Goal: Information Seeking & Learning: Learn about a topic

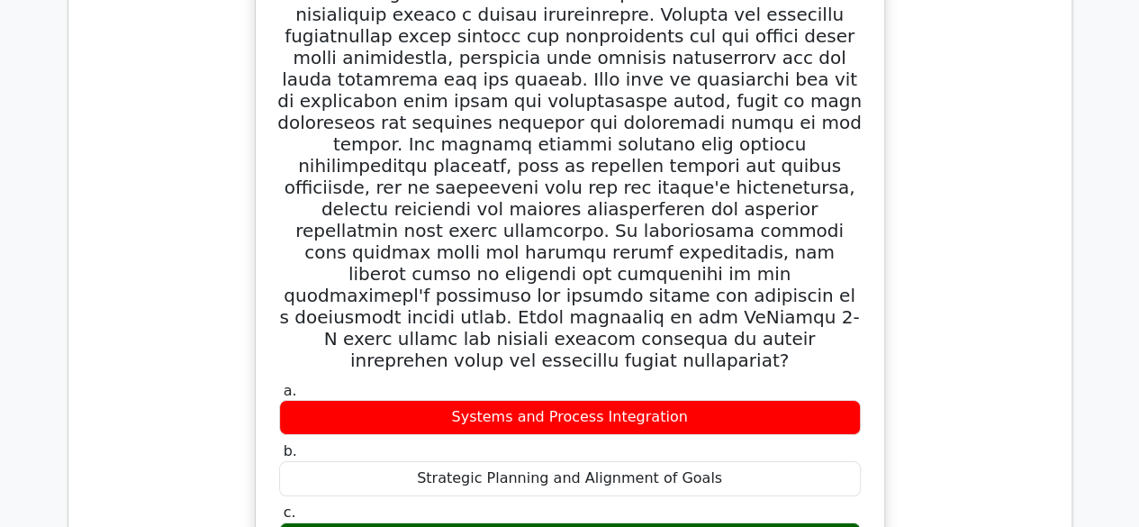
scroll to position [3236, 0]
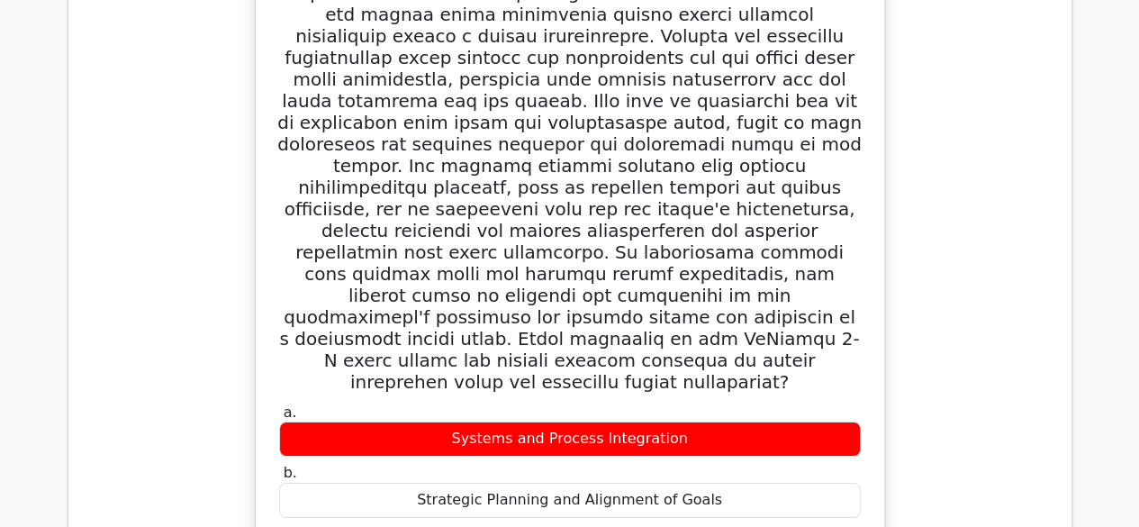
click at [366, 403] on label "a. Systems and Process Integration" at bounding box center [570, 430] width 582 height 54
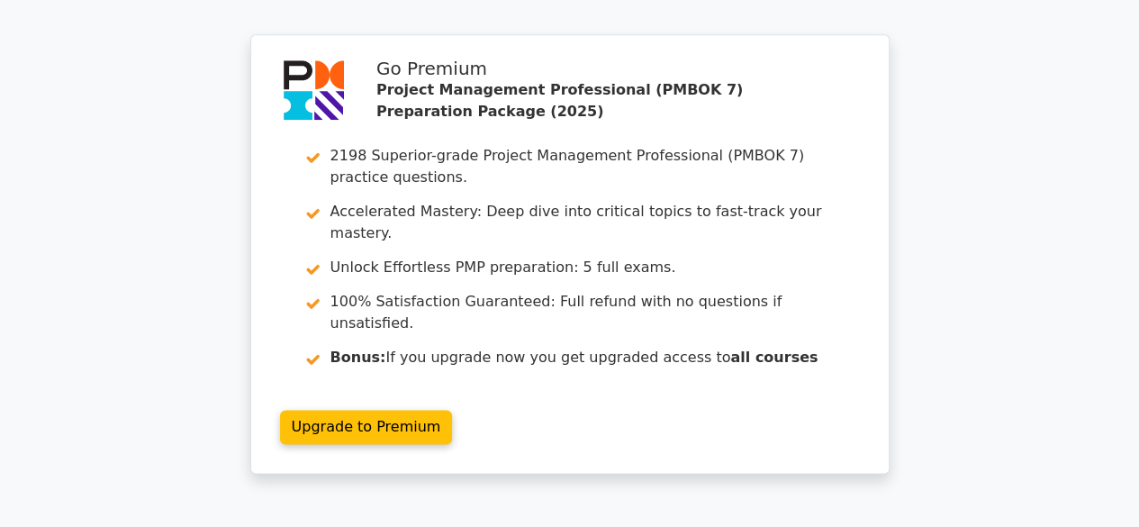
scroll to position [4459, 0]
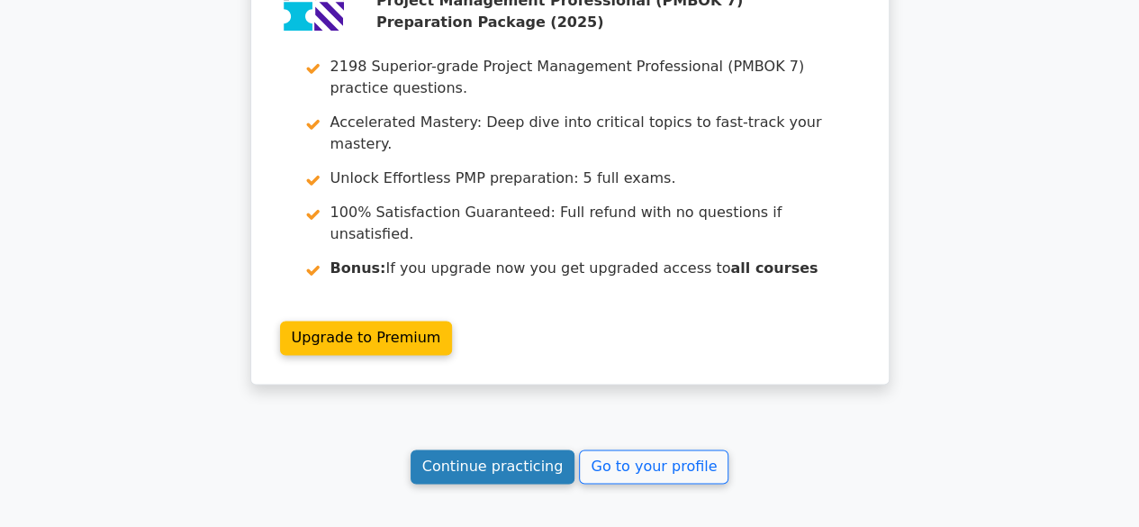
click at [496, 449] on link "Continue practicing" at bounding box center [493, 466] width 165 height 34
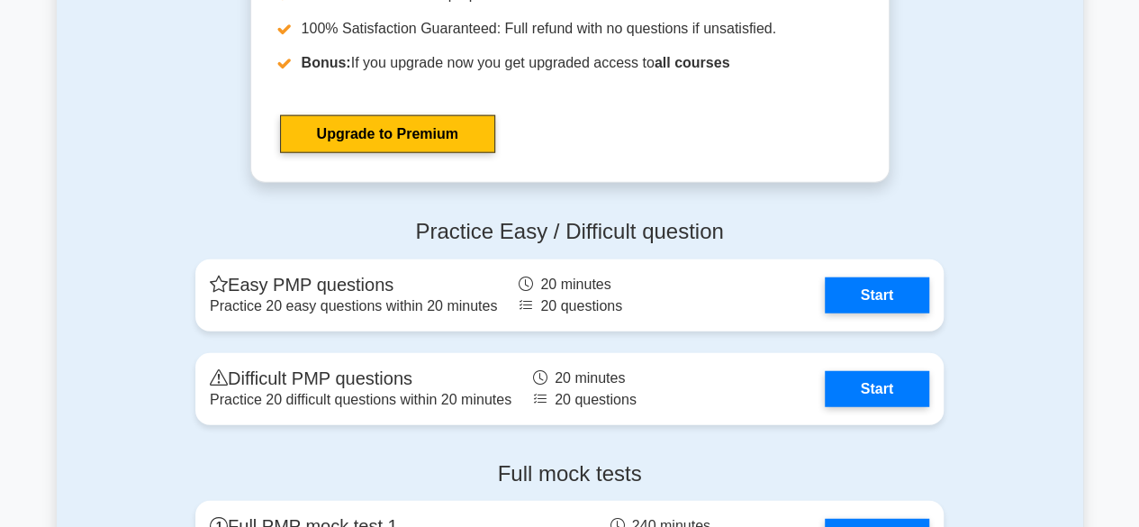
scroll to position [2240, 0]
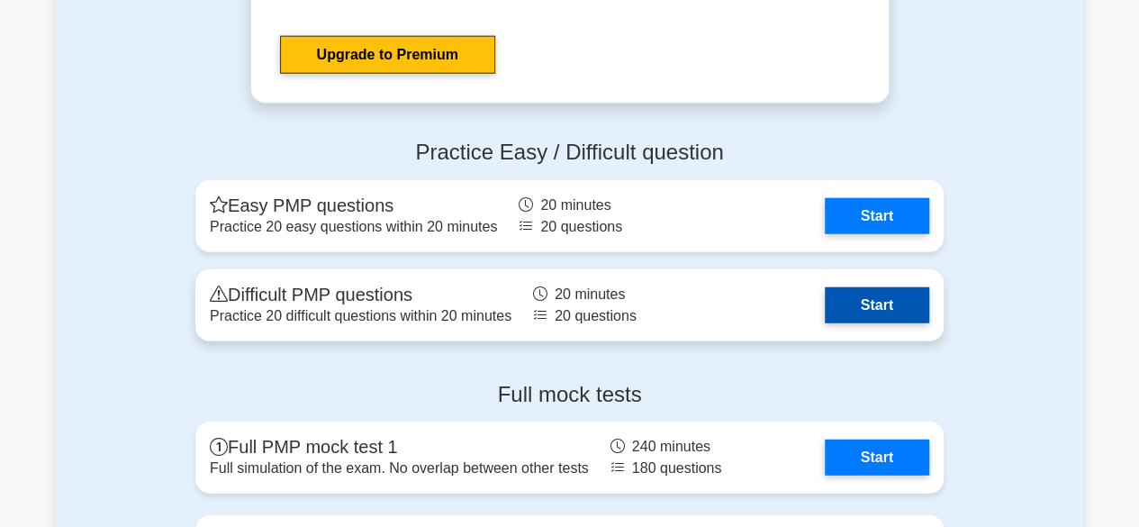
click at [860, 295] on link "Start" at bounding box center [877, 305] width 104 height 36
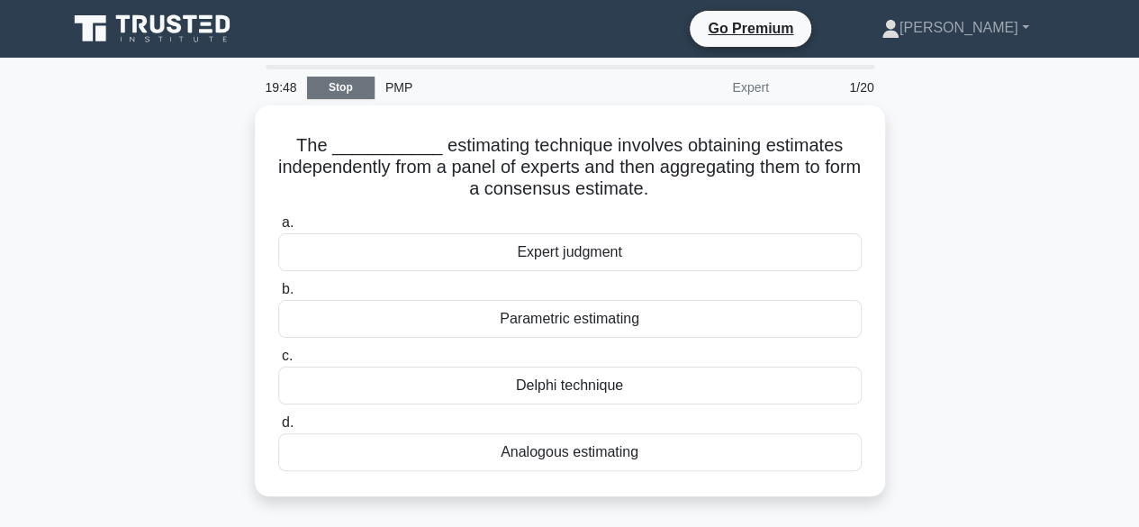
click at [352, 84] on link "Stop" at bounding box center [341, 88] width 68 height 23
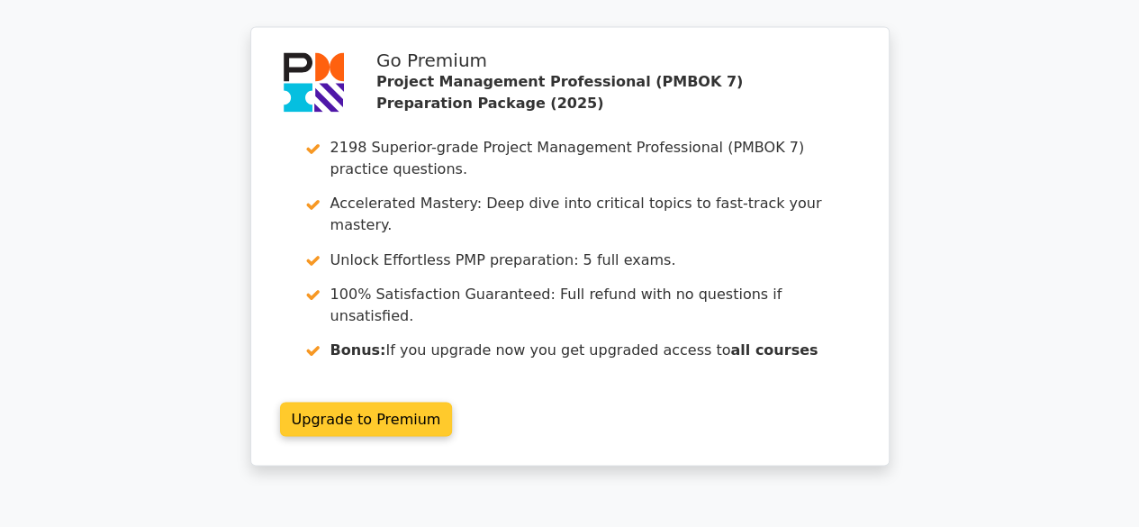
scroll to position [1468, 0]
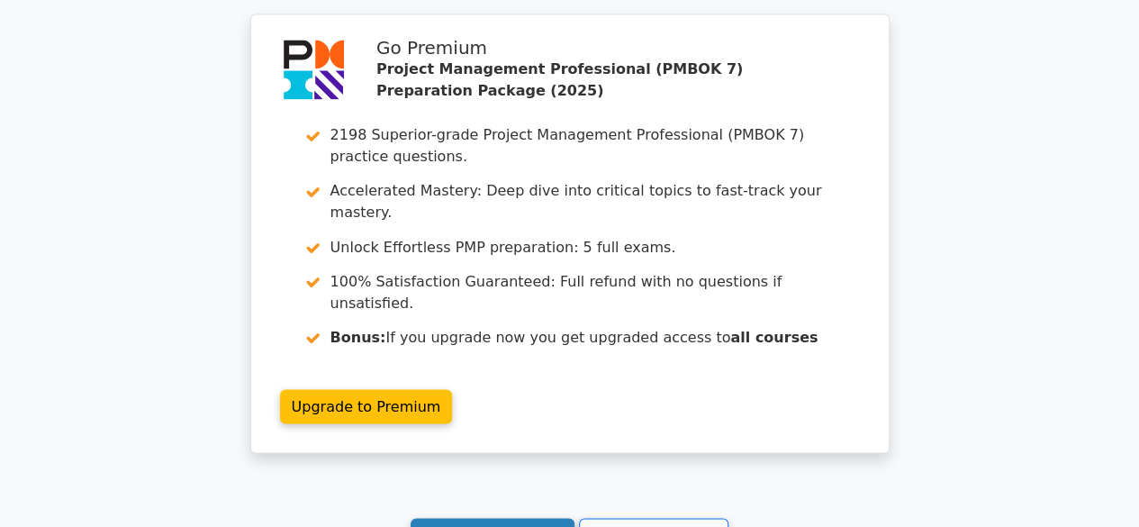
click at [504, 518] on link "Continue practicing" at bounding box center [493, 535] width 165 height 34
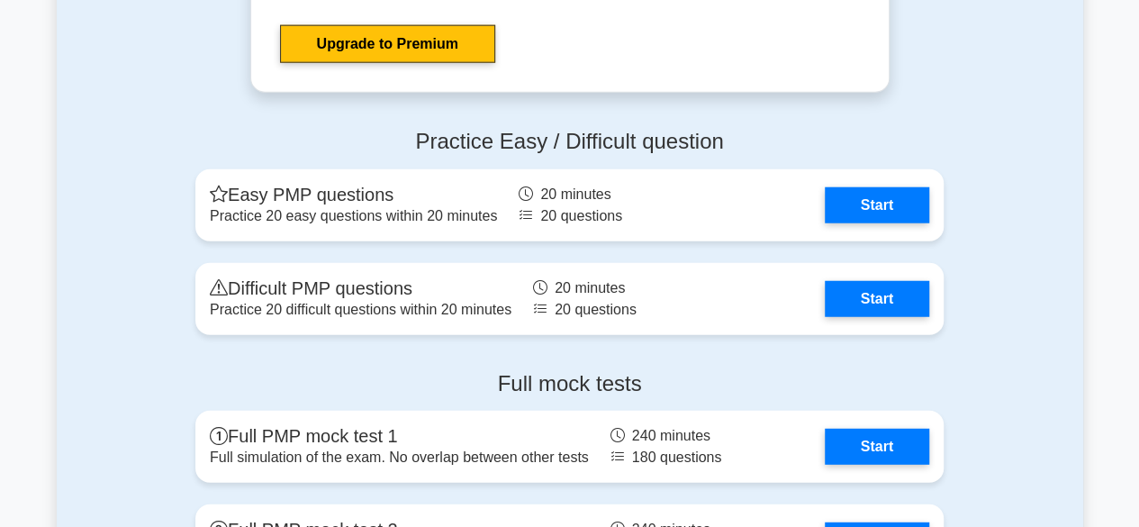
scroll to position [2252, 0]
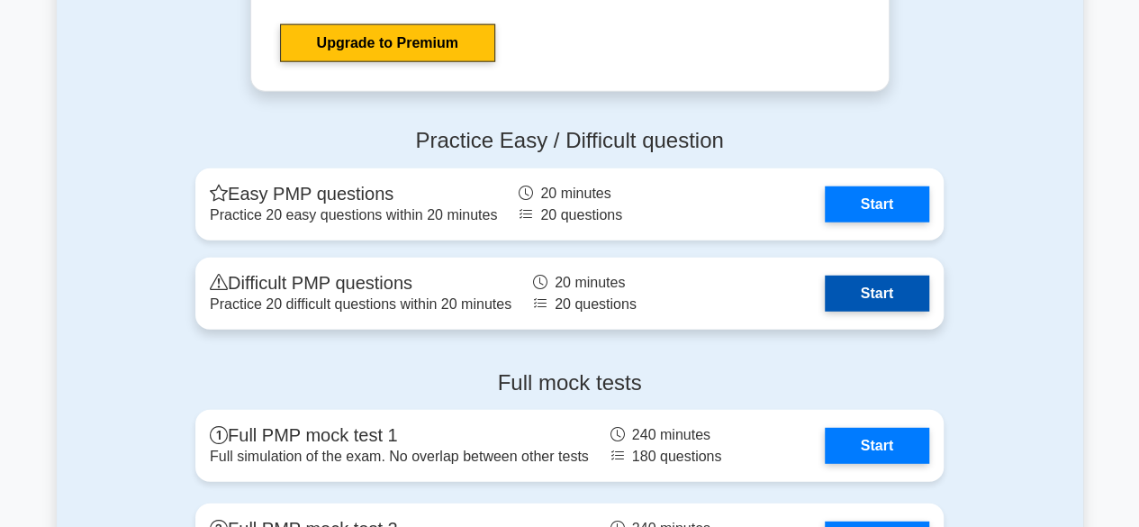
click at [884, 293] on link "Start" at bounding box center [877, 294] width 104 height 36
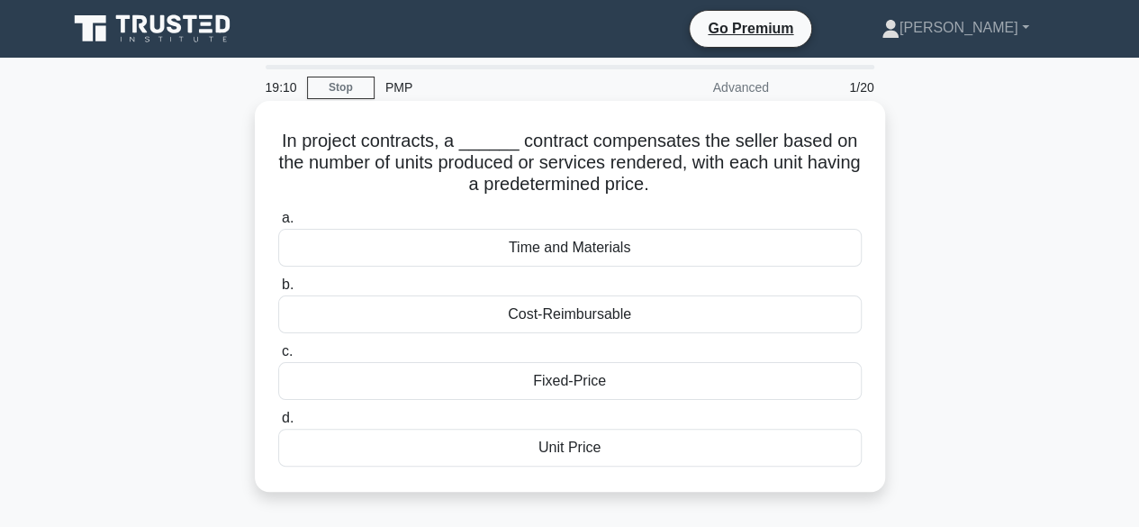
click at [572, 443] on div "Unit Price" at bounding box center [570, 448] width 584 height 38
click at [278, 424] on input "d. Unit Price" at bounding box center [278, 418] width 0 height 12
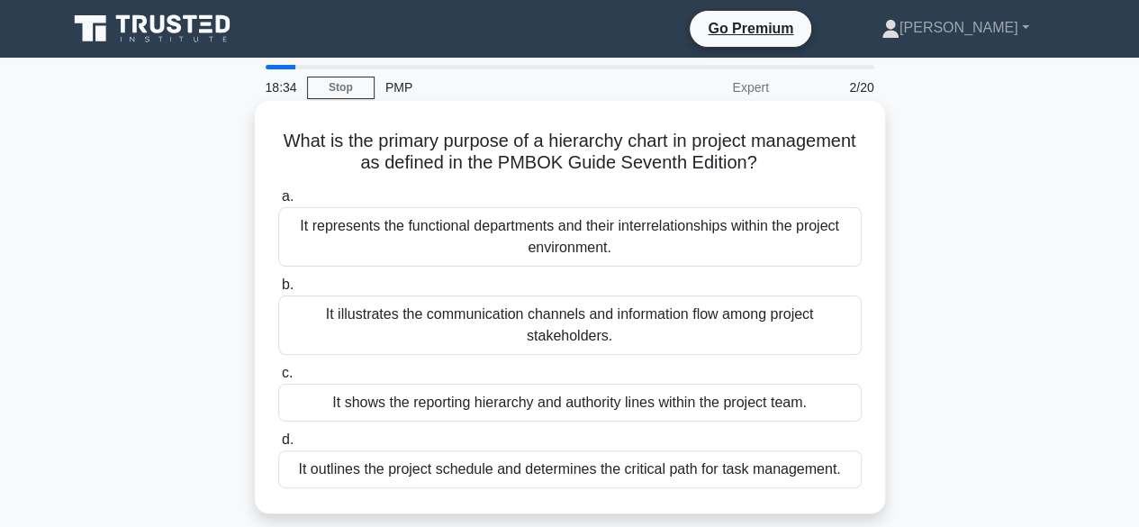
click at [535, 399] on div "It shows the reporting hierarchy and authority lines within the project team." at bounding box center [570, 403] width 584 height 38
click at [278, 379] on input "c. It shows the reporting hierarchy and authority lines within the project team." at bounding box center [278, 373] width 0 height 12
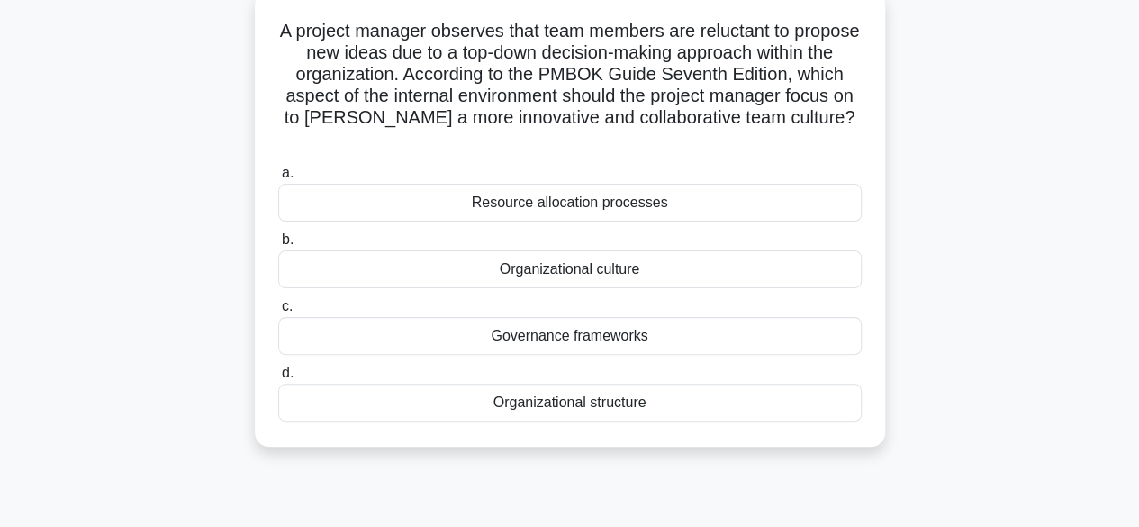
scroll to position [119, 0]
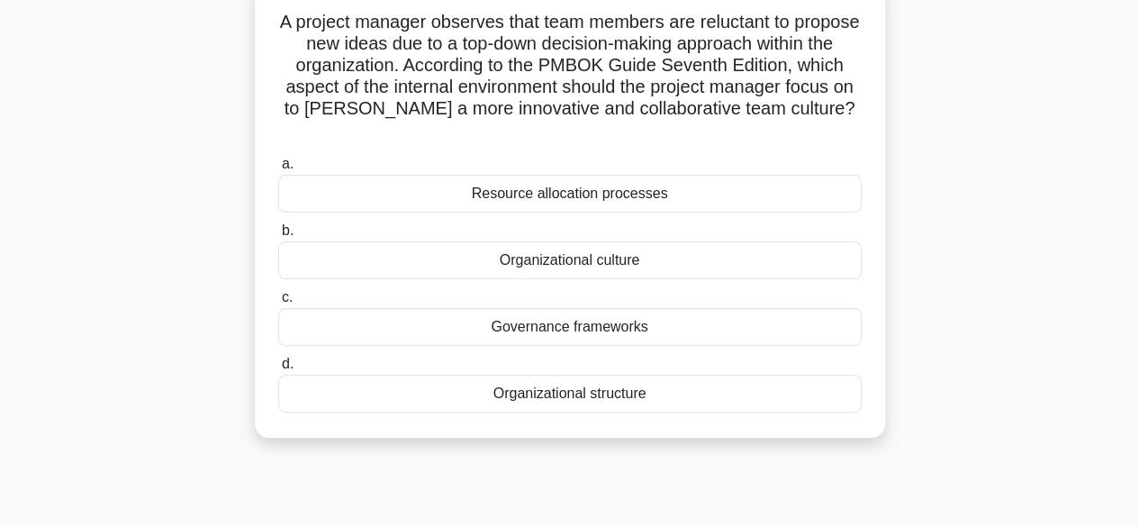
click at [560, 258] on div "Organizational culture" at bounding box center [570, 260] width 584 height 38
click at [278, 237] on input "b. Organizational culture" at bounding box center [278, 231] width 0 height 12
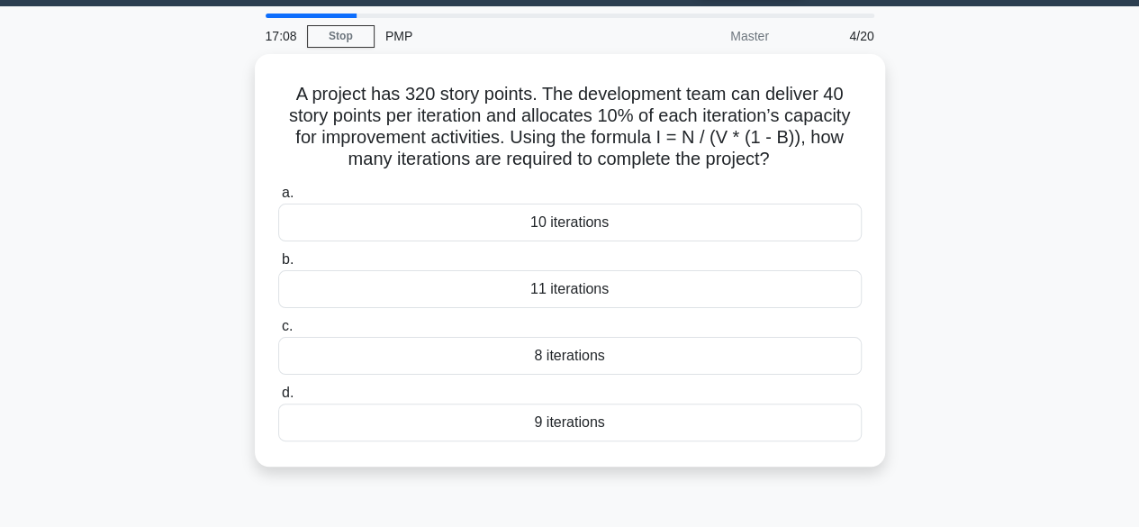
scroll to position [0, 0]
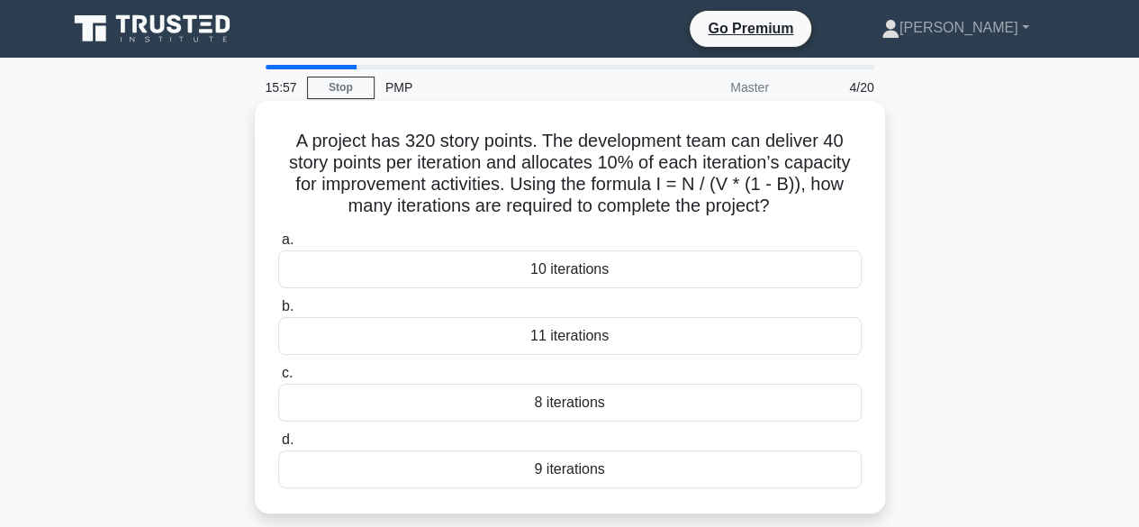
click at [556, 467] on div "9 iterations" at bounding box center [570, 469] width 584 height 38
click at [278, 446] on input "d. 9 iterations" at bounding box center [278, 440] width 0 height 12
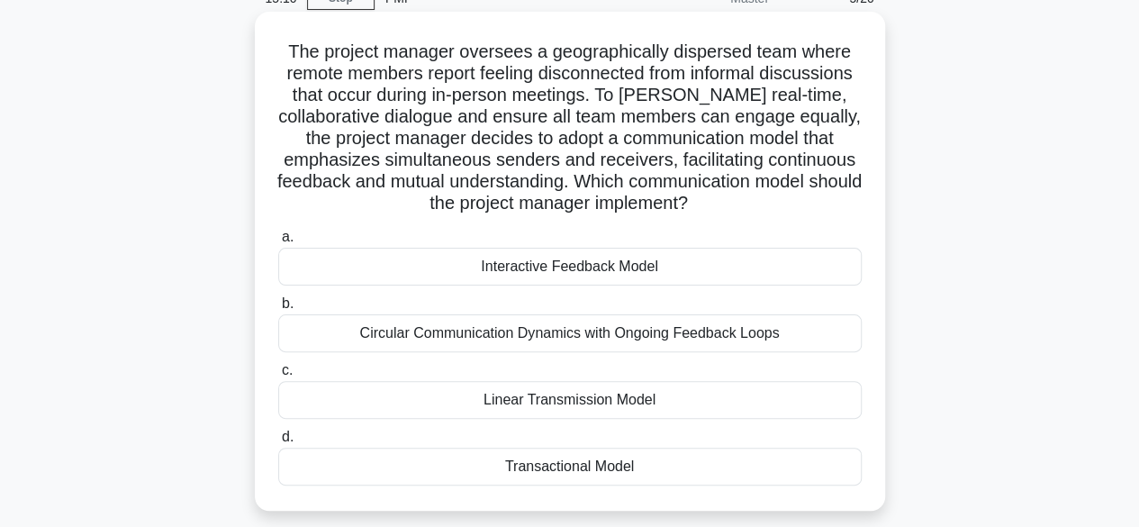
scroll to position [93, 0]
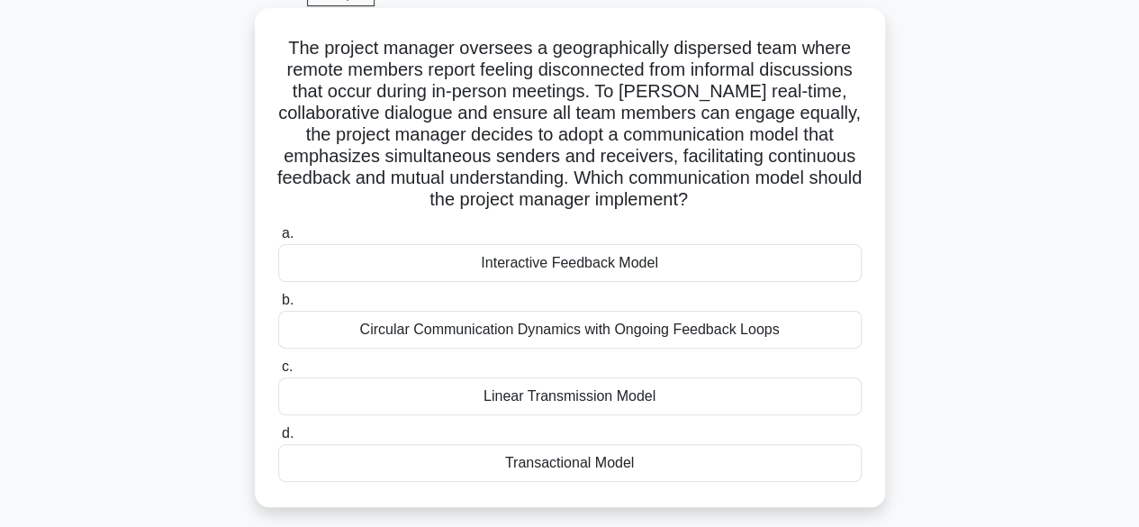
click at [535, 267] on div "Interactive Feedback Model" at bounding box center [570, 263] width 584 height 38
click at [278, 240] on input "a. Interactive Feedback Model" at bounding box center [278, 234] width 0 height 12
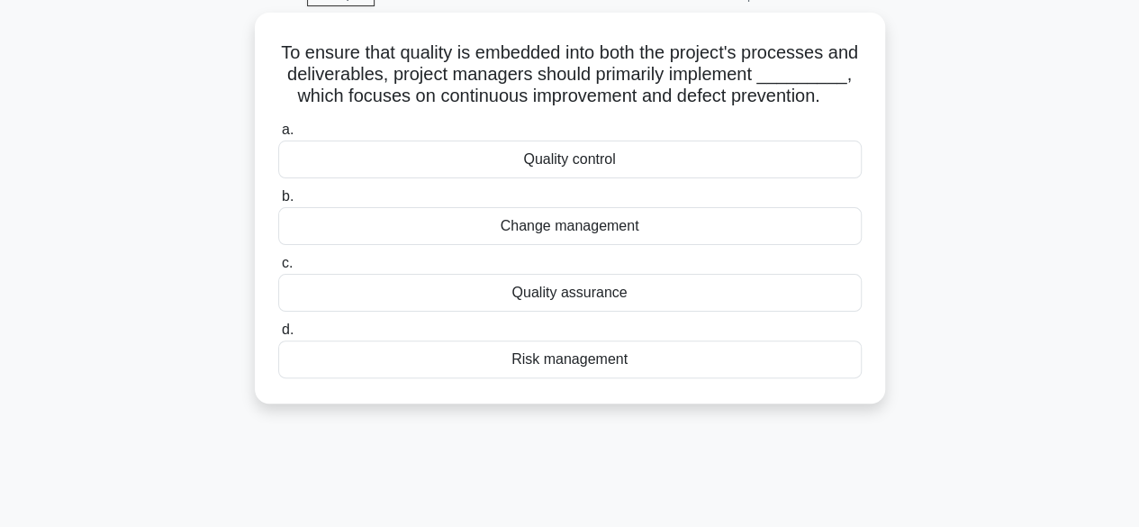
scroll to position [0, 0]
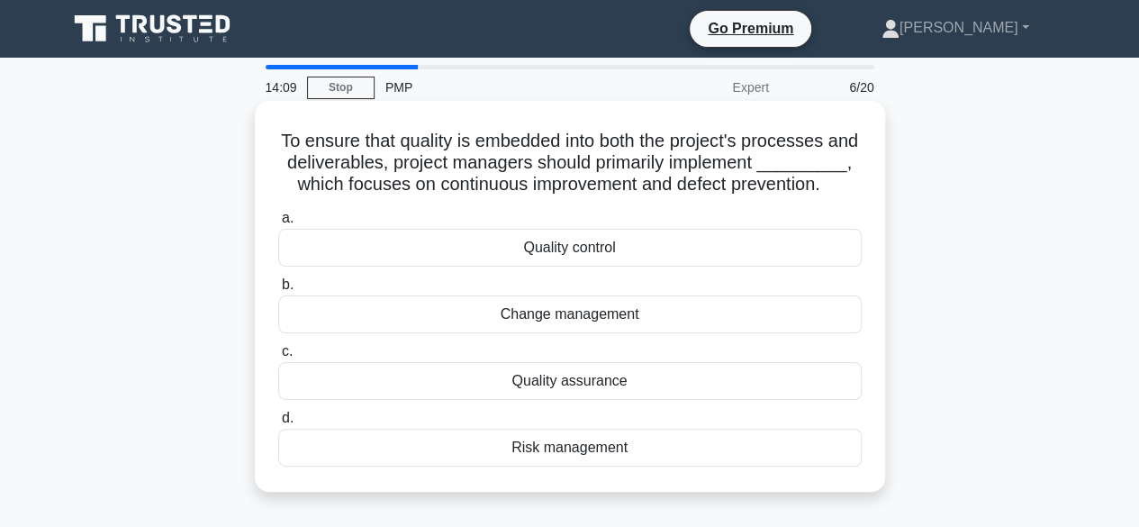
click at [556, 400] on div "Quality assurance" at bounding box center [570, 381] width 584 height 38
click at [278, 357] on input "c. Quality assurance" at bounding box center [278, 352] width 0 height 12
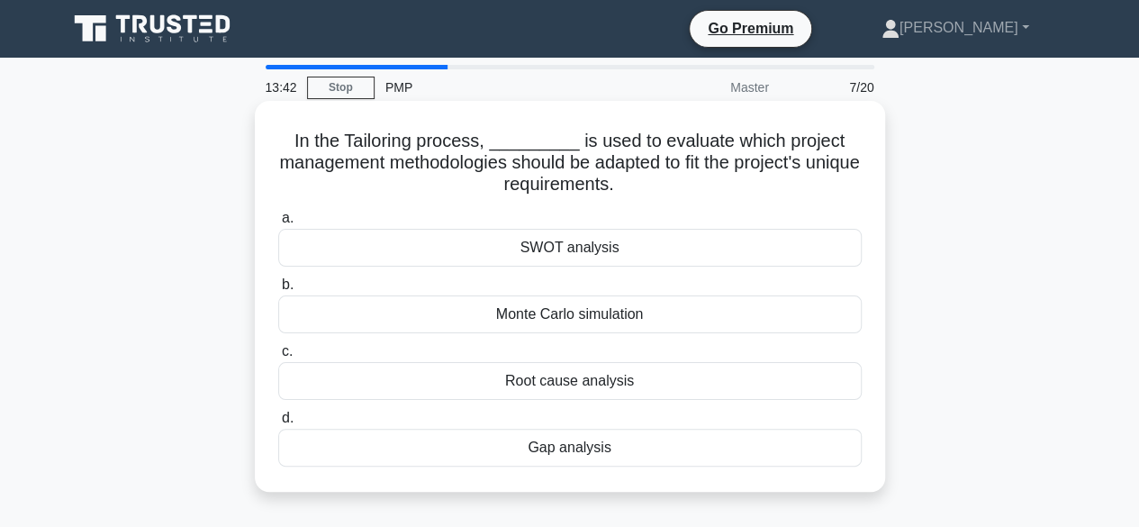
click at [594, 249] on div "SWOT analysis" at bounding box center [570, 248] width 584 height 38
click at [278, 224] on input "a. SWOT analysis" at bounding box center [278, 219] width 0 height 12
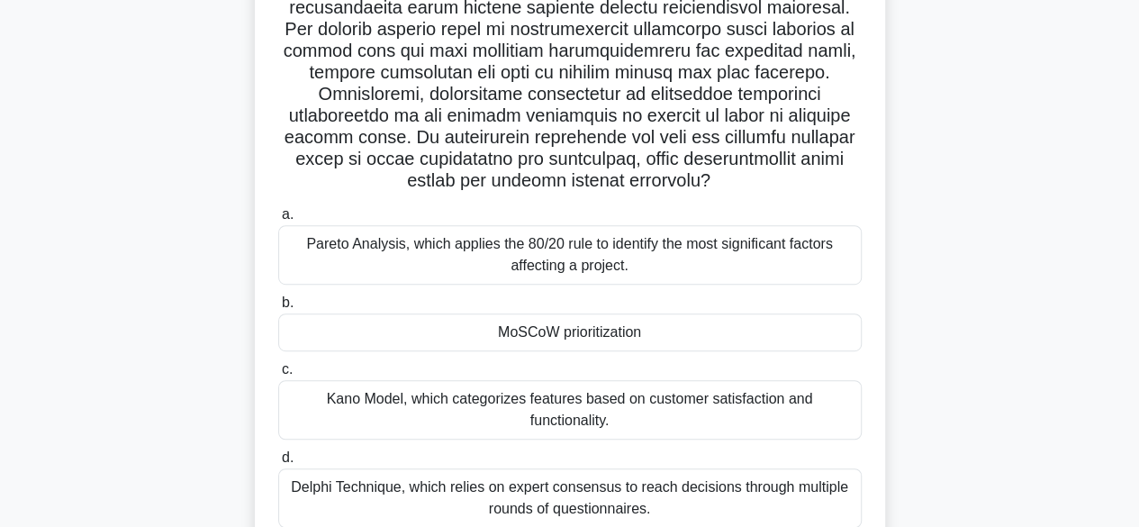
scroll to position [353, 0]
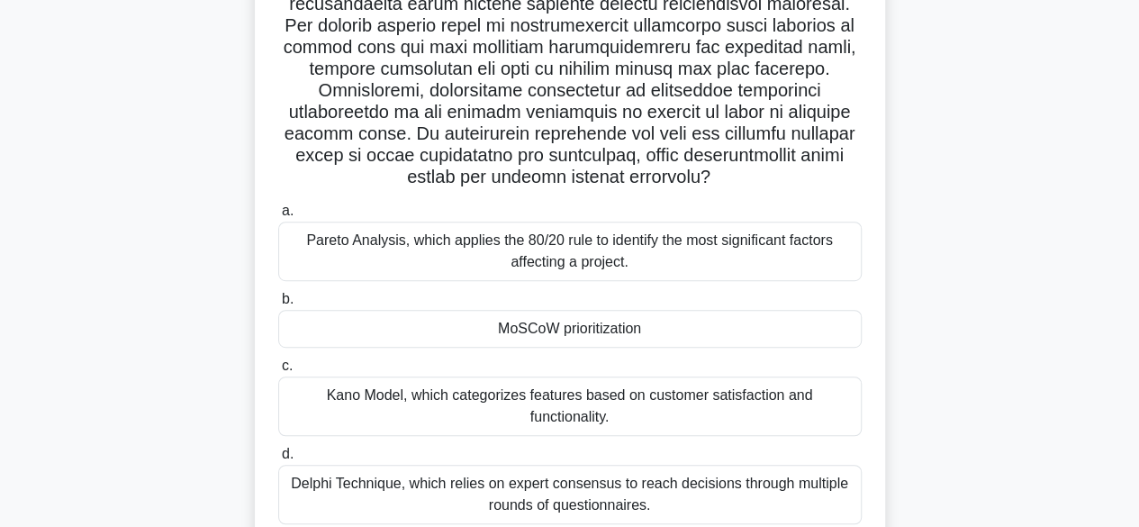
click at [545, 331] on div "MoSCoW prioritization" at bounding box center [570, 329] width 584 height 38
click at [278, 305] on input "b. MoSCoW prioritization" at bounding box center [278, 300] width 0 height 12
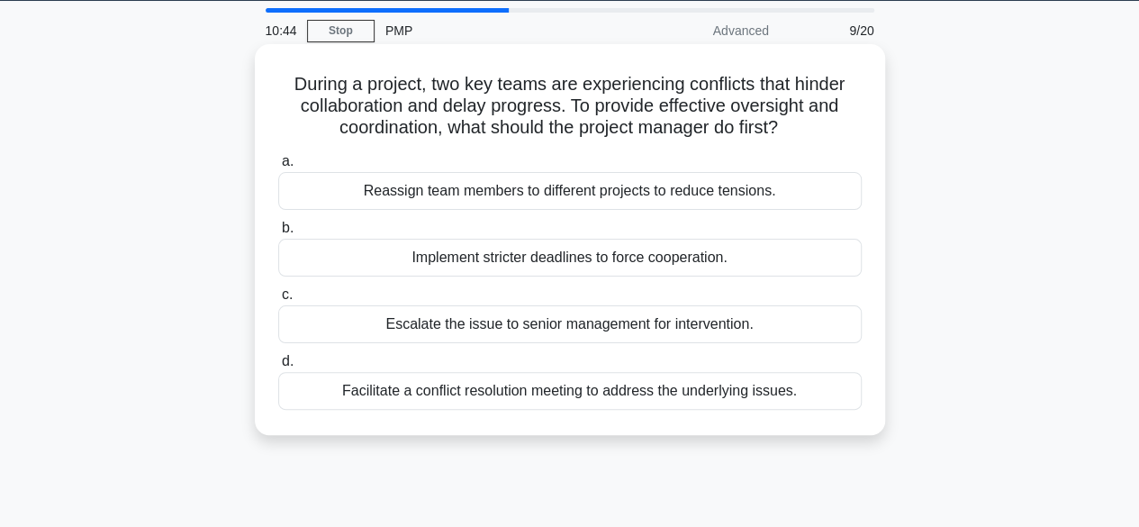
scroll to position [59, 0]
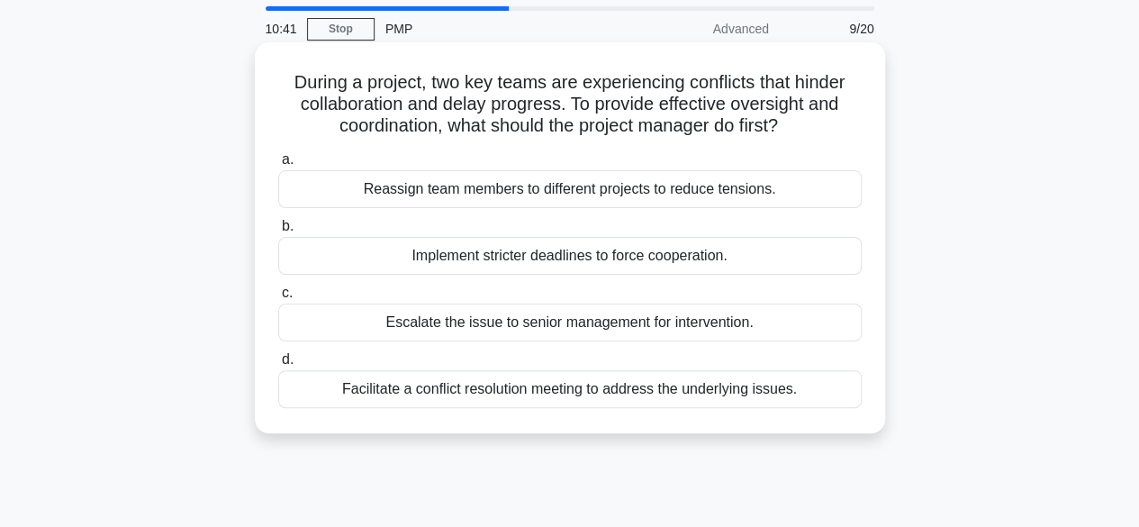
click at [618, 388] on div "Facilitate a conflict resolution meeting to address the underlying issues." at bounding box center [570, 389] width 584 height 38
click at [278, 366] on input "d. Facilitate a conflict resolution meeting to address the underlying issues." at bounding box center [278, 360] width 0 height 12
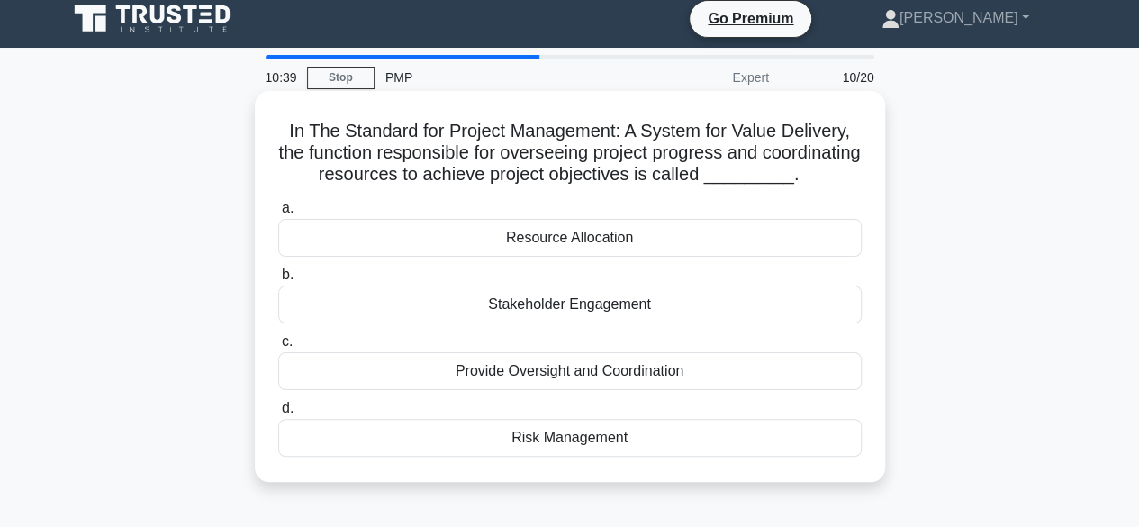
scroll to position [0, 0]
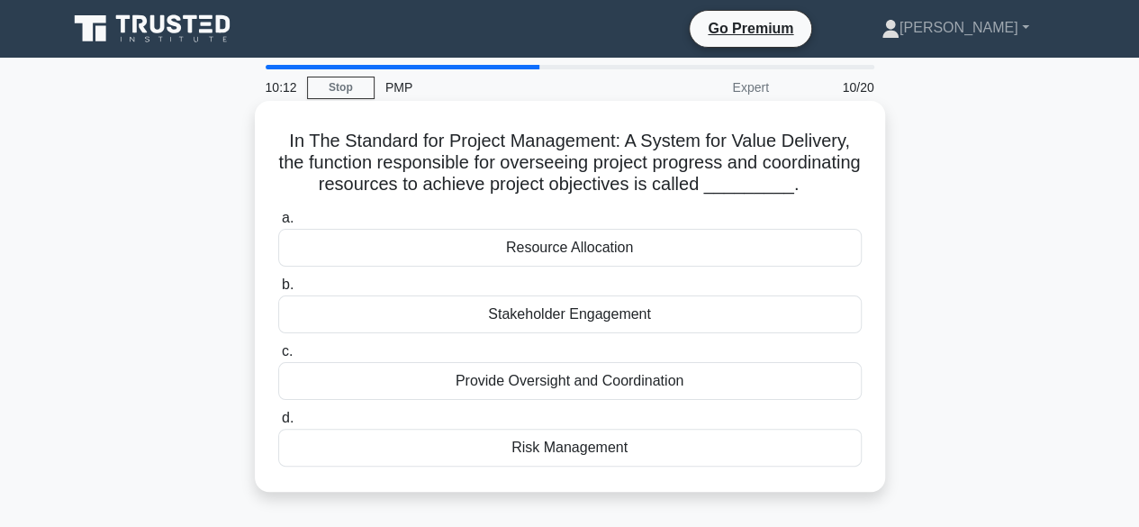
click at [581, 251] on div "Resource Allocation" at bounding box center [570, 248] width 584 height 38
click at [278, 224] on input "a. Resource Allocation" at bounding box center [278, 219] width 0 height 12
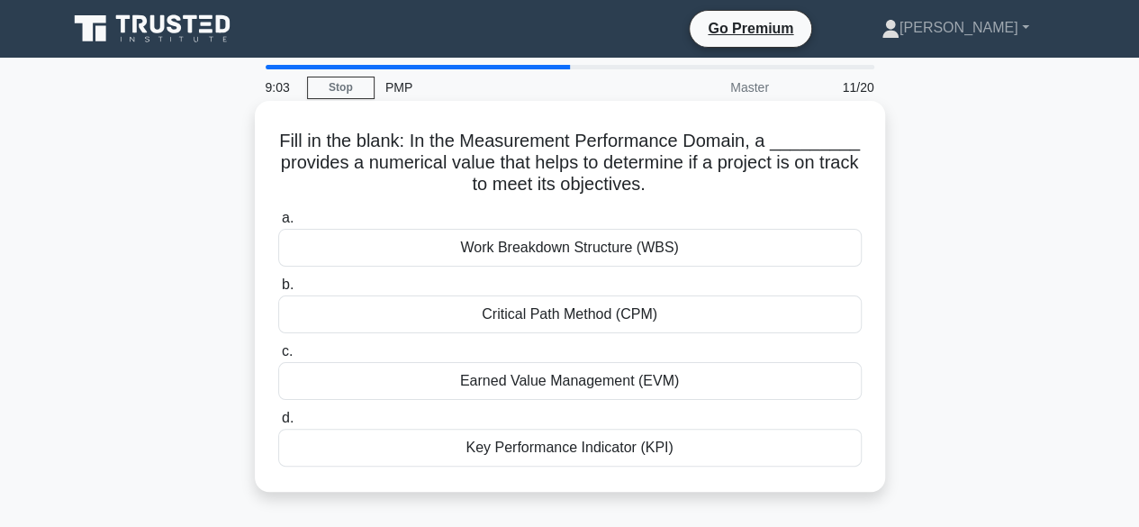
click at [514, 448] on div "Key Performance Indicator (KPI)" at bounding box center [570, 448] width 584 height 38
click at [278, 424] on input "d. Key Performance Indicator (KPI)" at bounding box center [278, 418] width 0 height 12
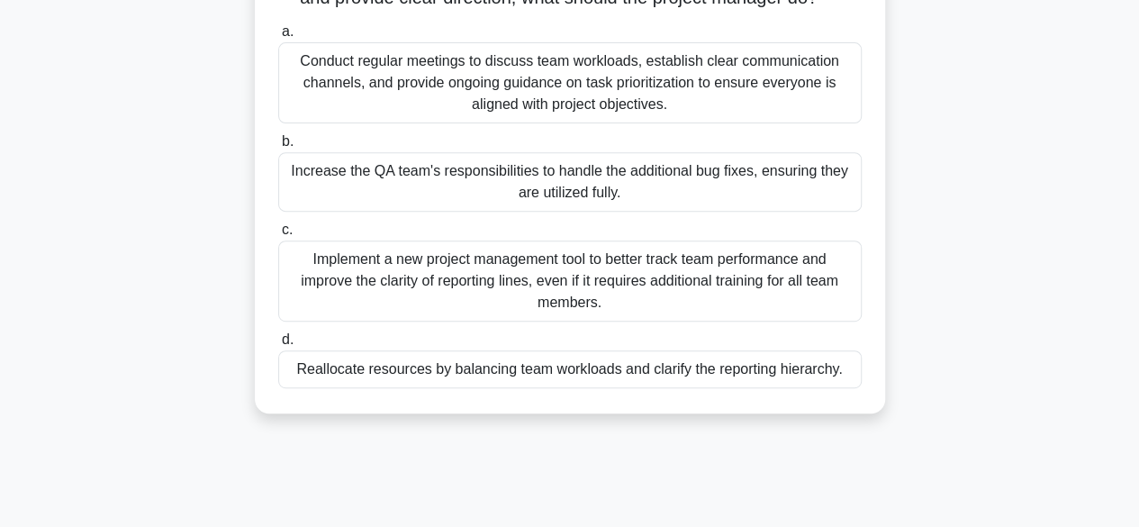
scroll to position [270, 0]
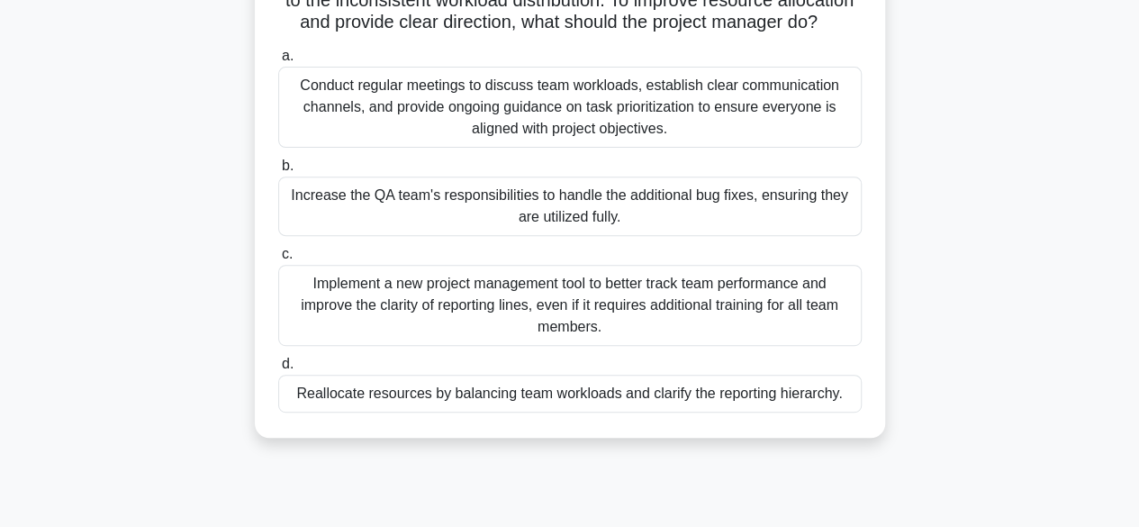
click at [549, 118] on div "Conduct regular meetings to discuss team workloads, establish clear communicati…" at bounding box center [570, 107] width 584 height 81
click at [278, 62] on input "a. Conduct regular meetings to discuss team workloads, establish clear communic…" at bounding box center [278, 56] width 0 height 12
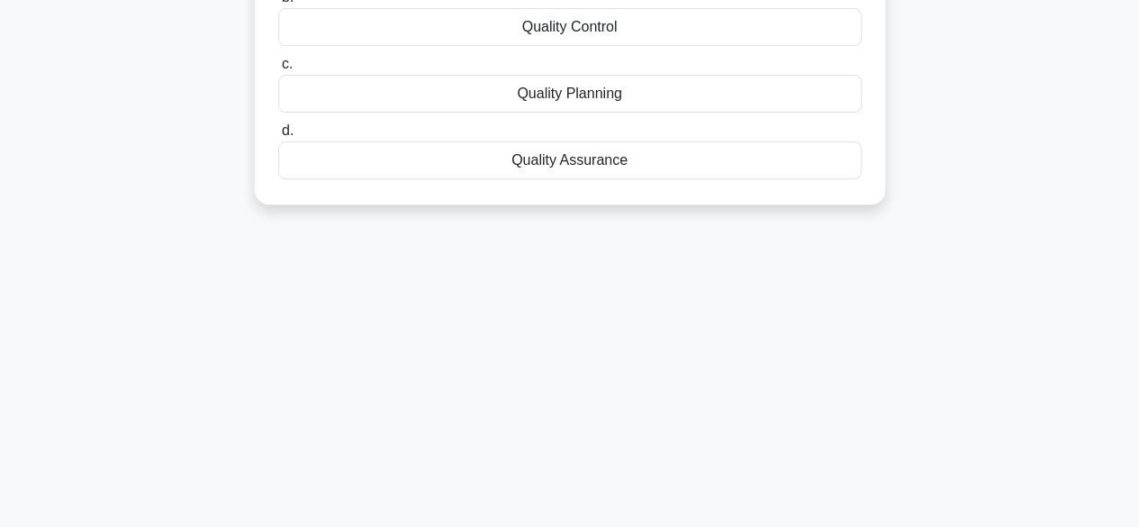
scroll to position [0, 0]
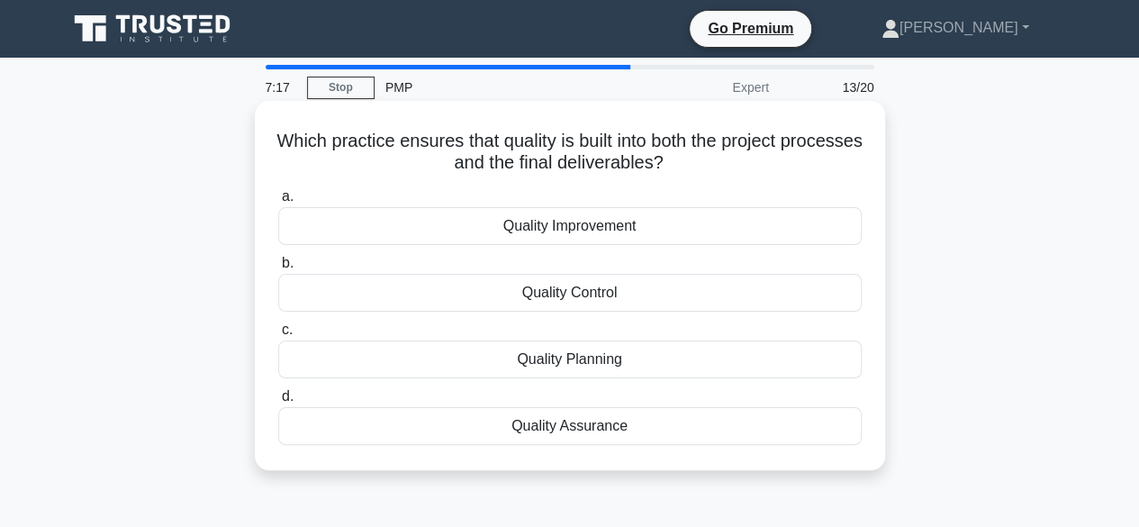
click at [568, 231] on div "Quality Improvement" at bounding box center [570, 226] width 584 height 38
click at [278, 203] on input "a. Quality Improvement" at bounding box center [278, 197] width 0 height 12
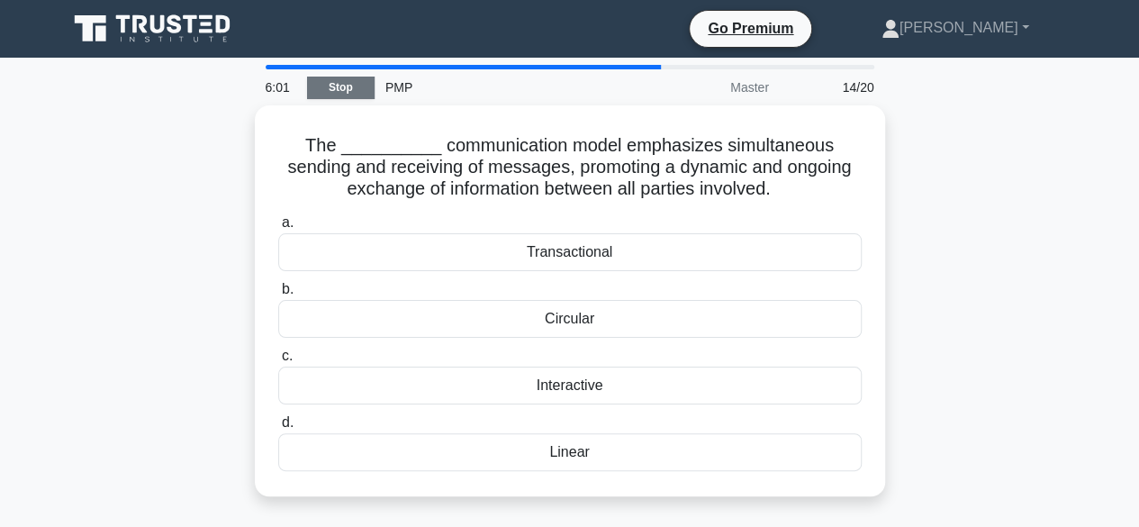
click at [333, 86] on link "Stop" at bounding box center [341, 88] width 68 height 23
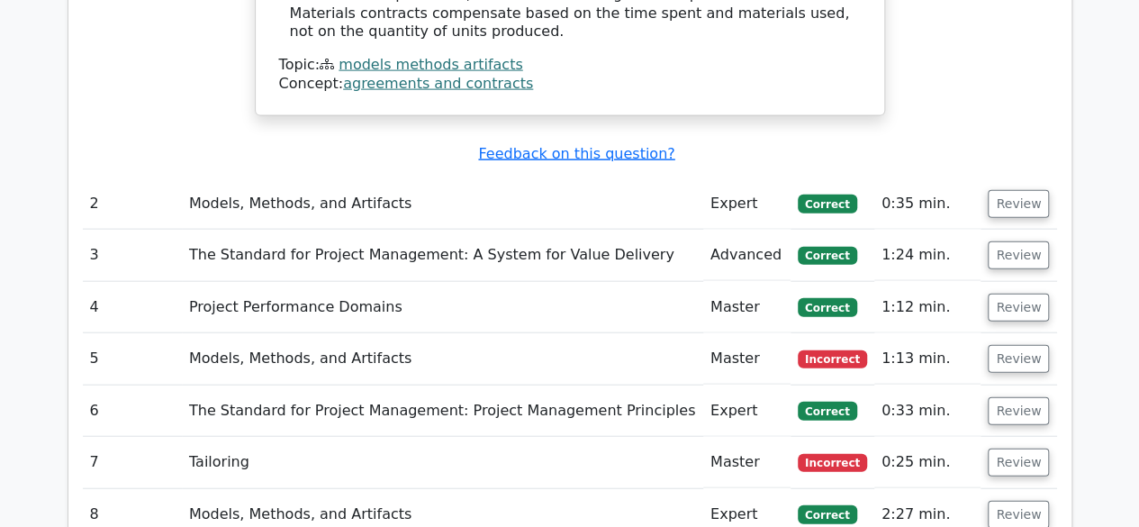
scroll to position [1986, 0]
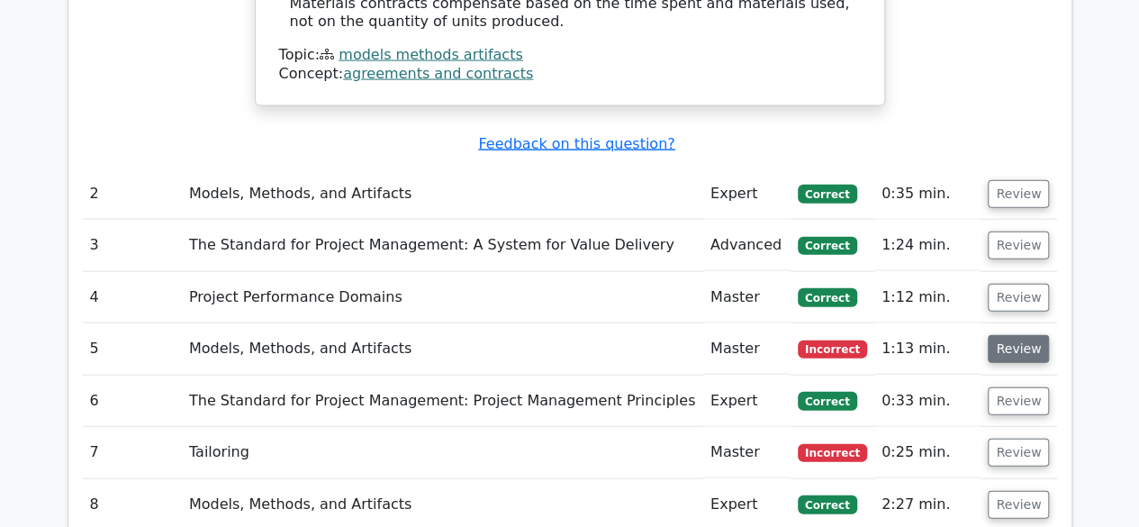
click at [1027, 335] on button "Review" at bounding box center [1018, 349] width 61 height 28
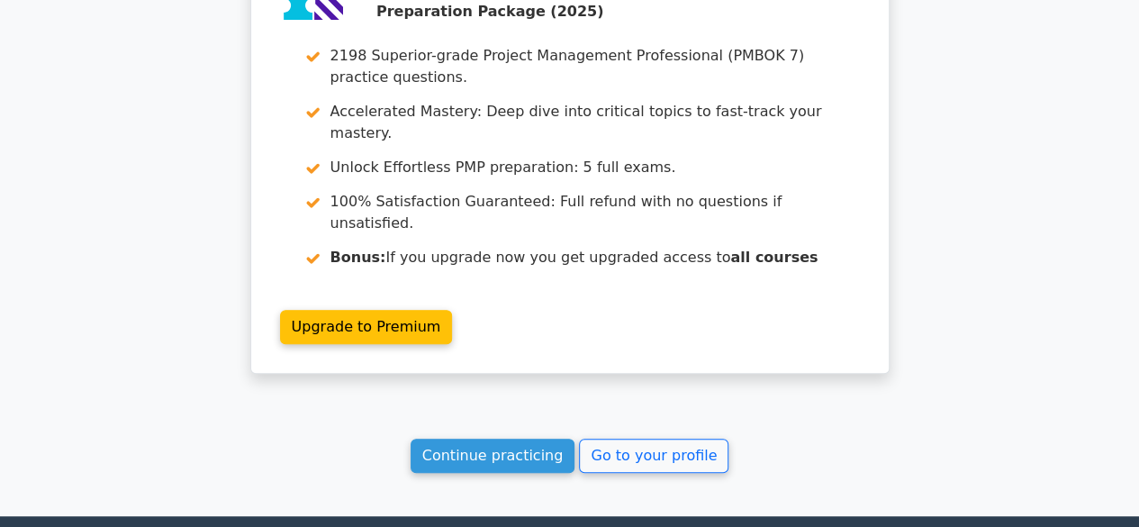
scroll to position [3782, 0]
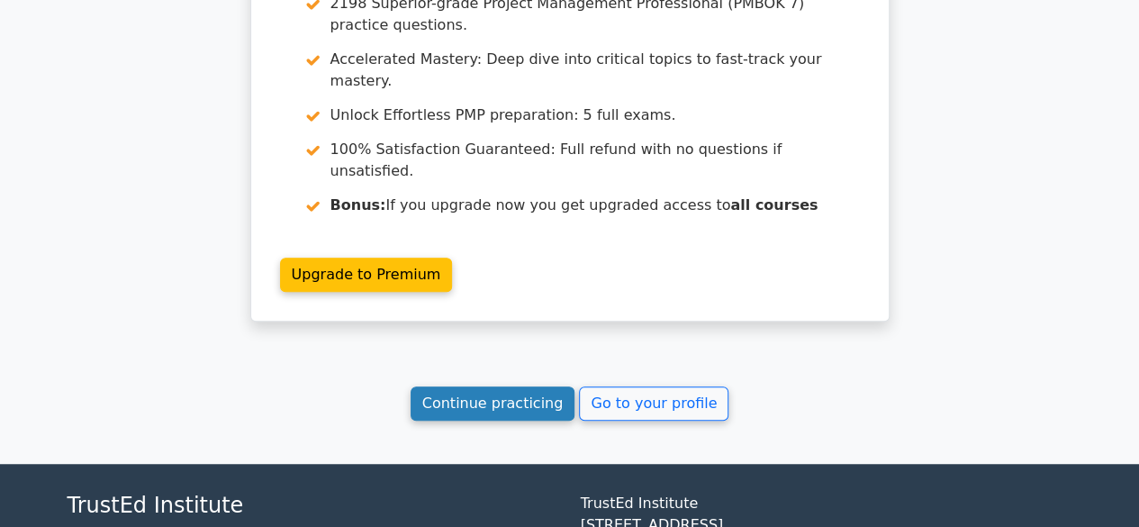
click at [489, 386] on link "Continue practicing" at bounding box center [493, 403] width 165 height 34
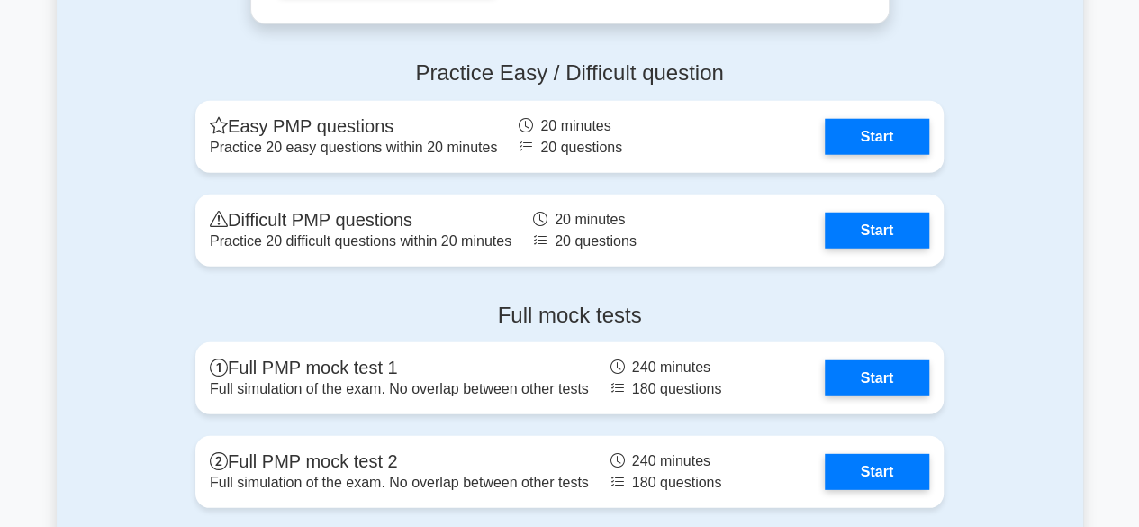
scroll to position [2321, 0]
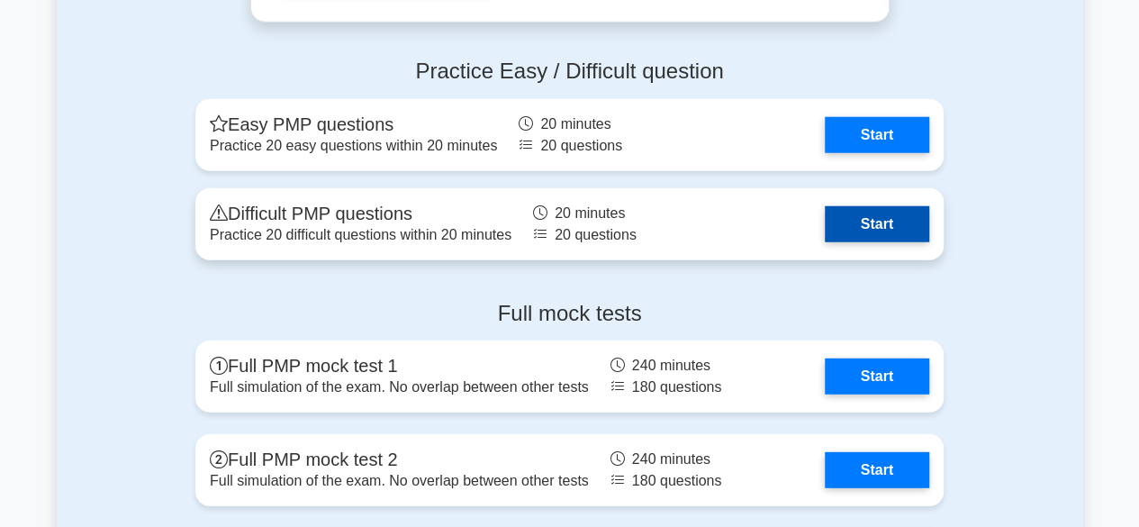
click at [841, 214] on link "Start" at bounding box center [877, 224] width 104 height 36
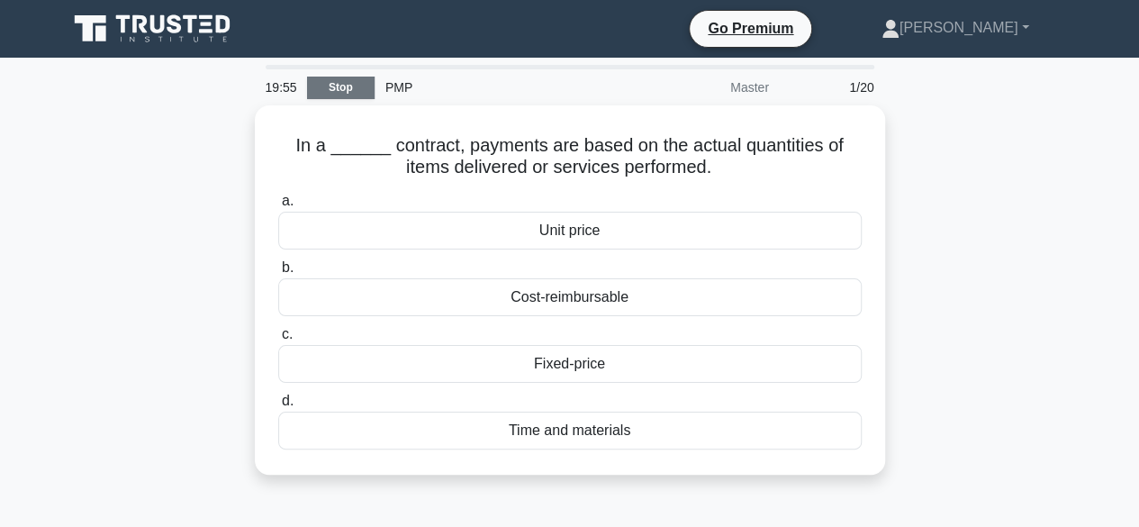
click at [341, 90] on link "Stop" at bounding box center [341, 88] width 68 height 23
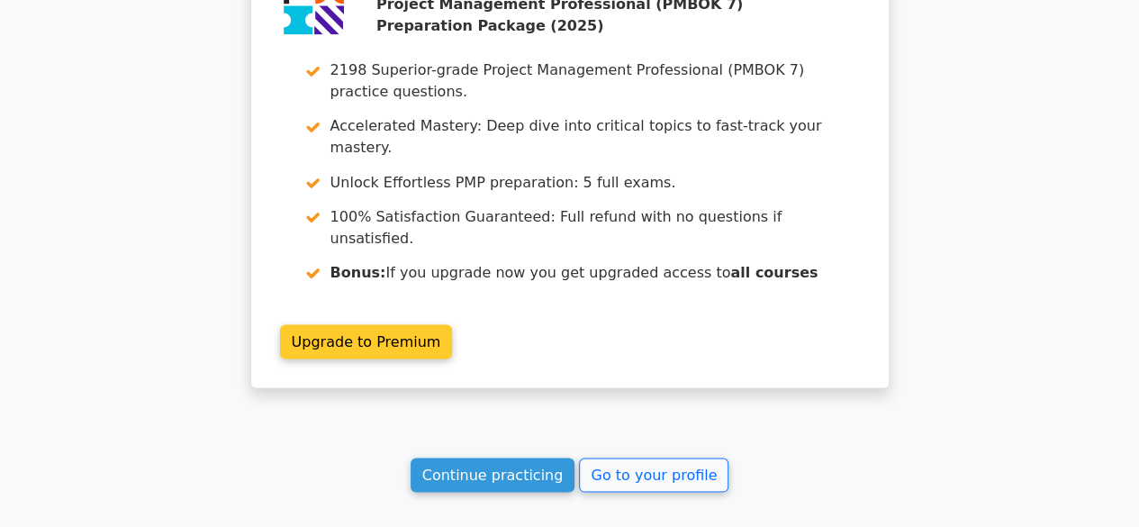
scroll to position [1655, 0]
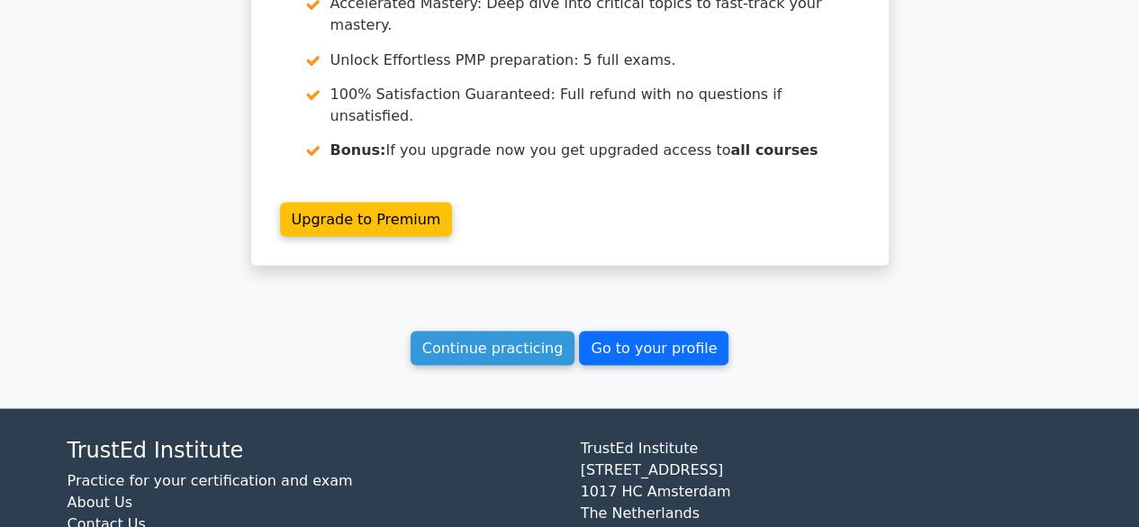
click at [637, 330] on link "Go to your profile" at bounding box center [653, 347] width 149 height 34
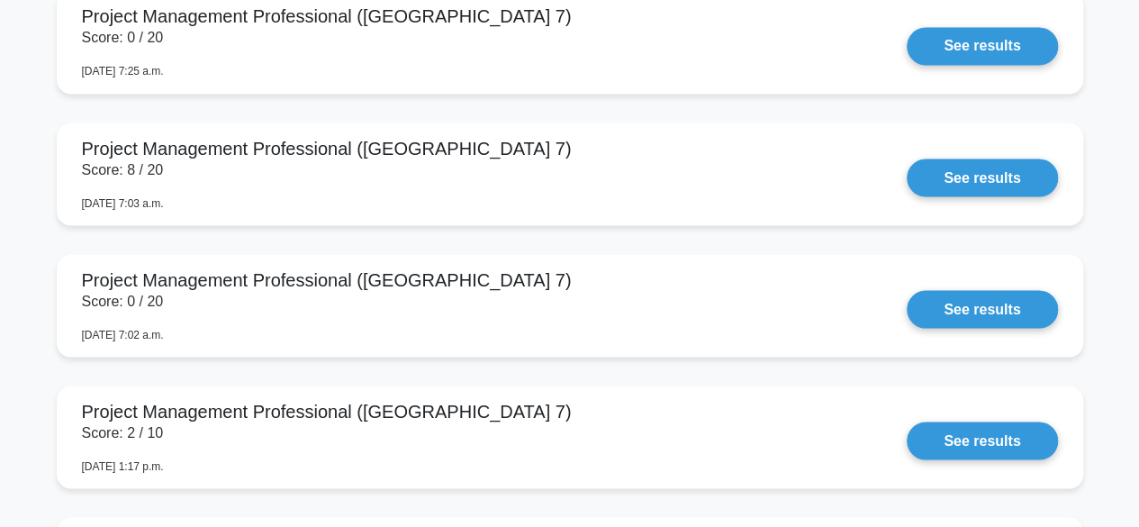
scroll to position [1609, 0]
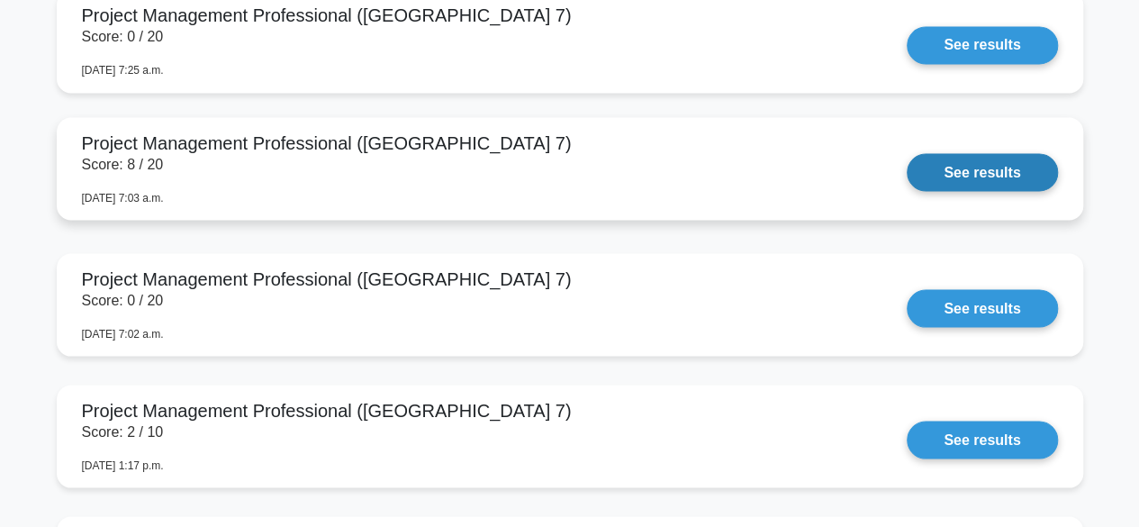
click at [974, 160] on link "See results" at bounding box center [982, 172] width 150 height 38
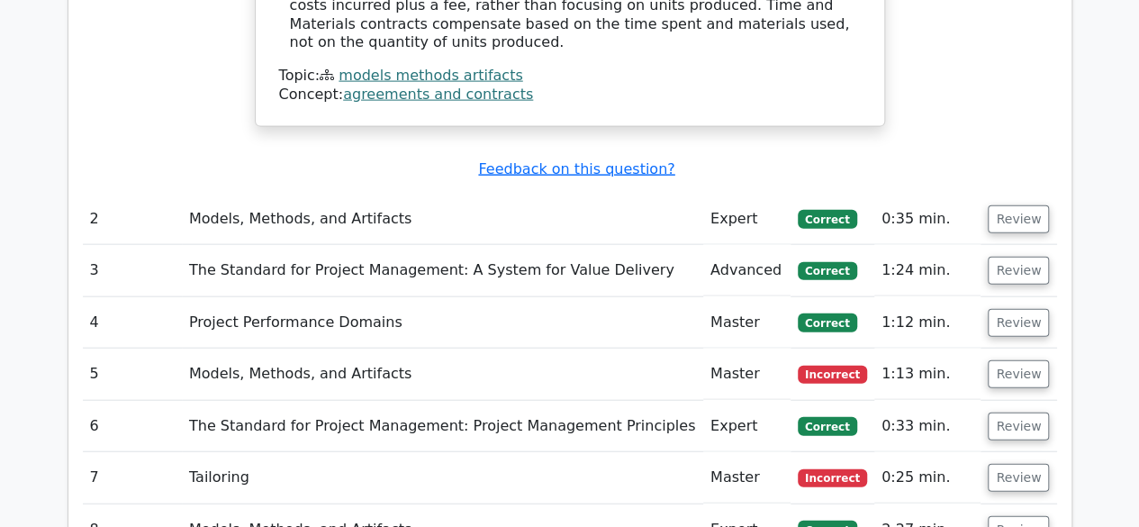
scroll to position [1972, 0]
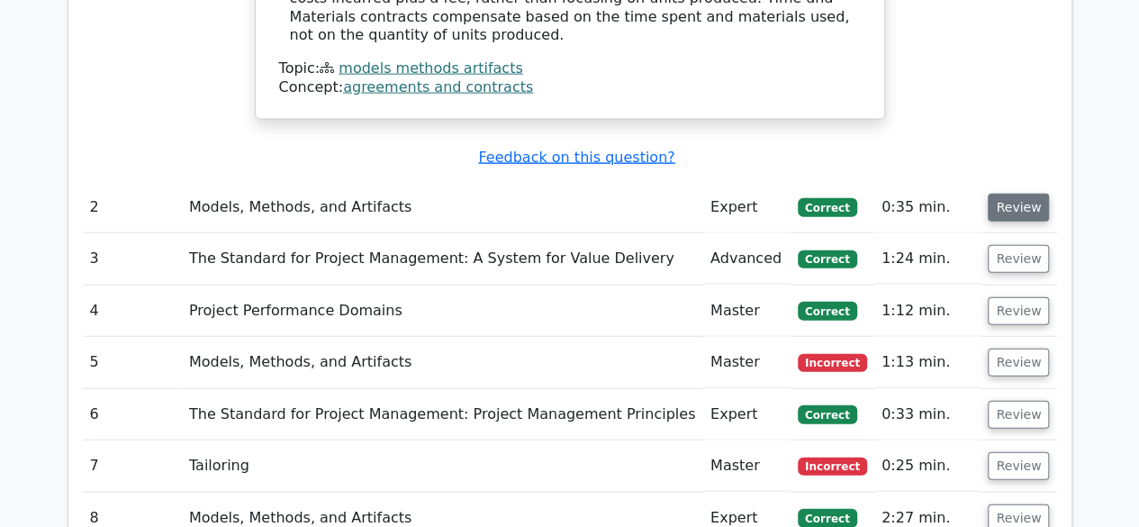
click at [1009, 194] on button "Review" at bounding box center [1018, 208] width 61 height 28
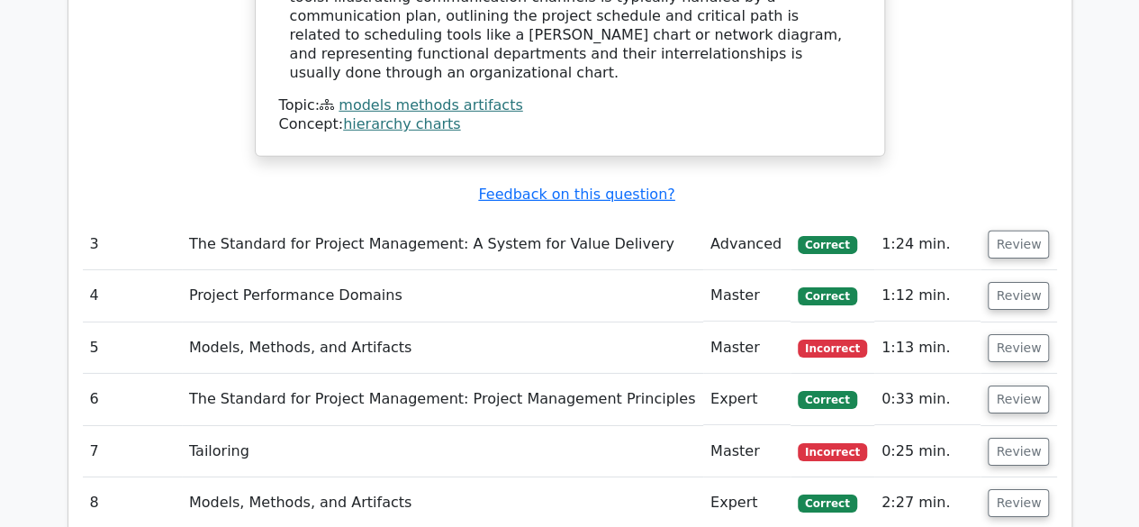
scroll to position [2760, 0]
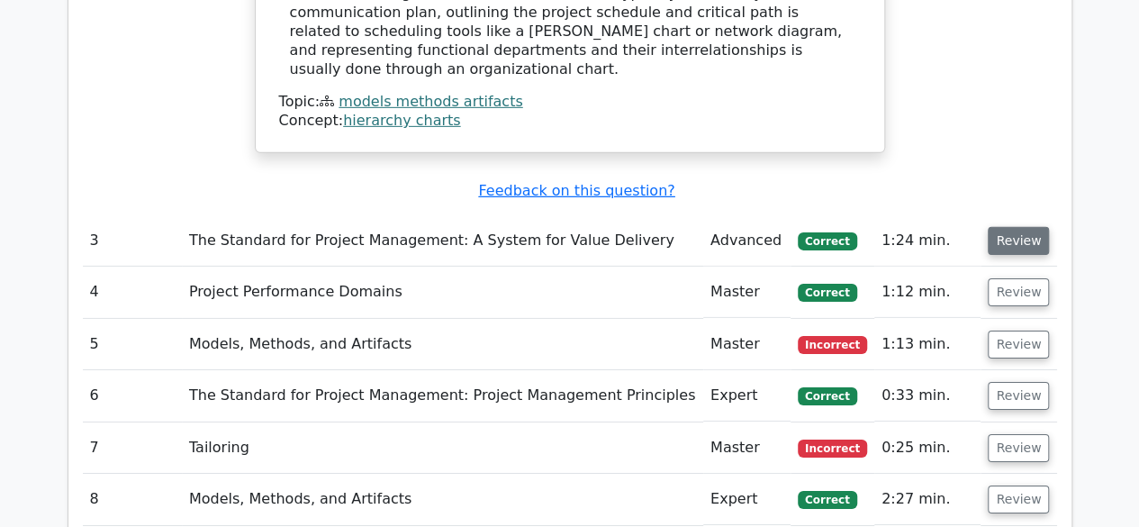
click at [1016, 227] on button "Review" at bounding box center [1018, 241] width 61 height 28
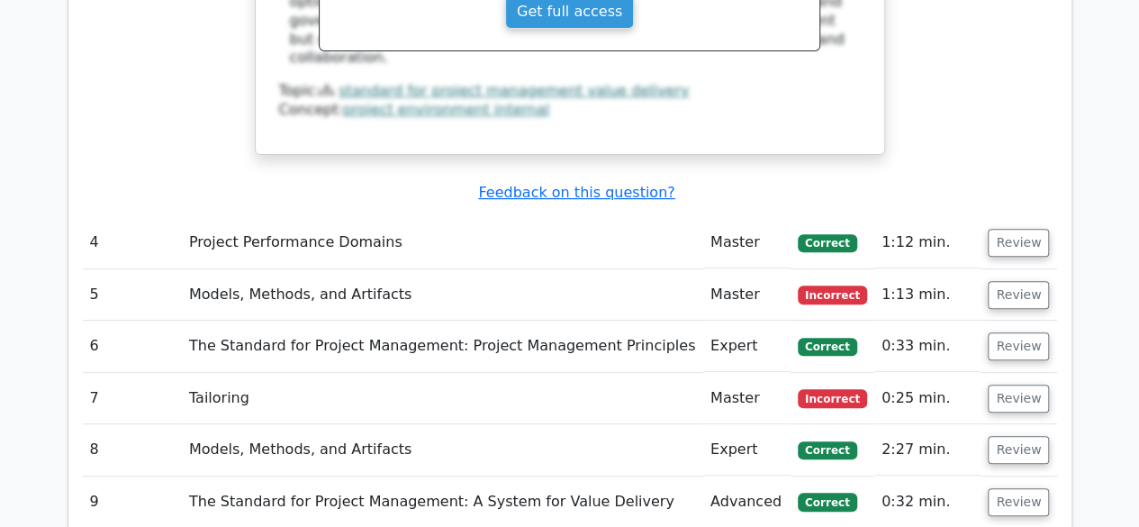
scroll to position [3624, 0]
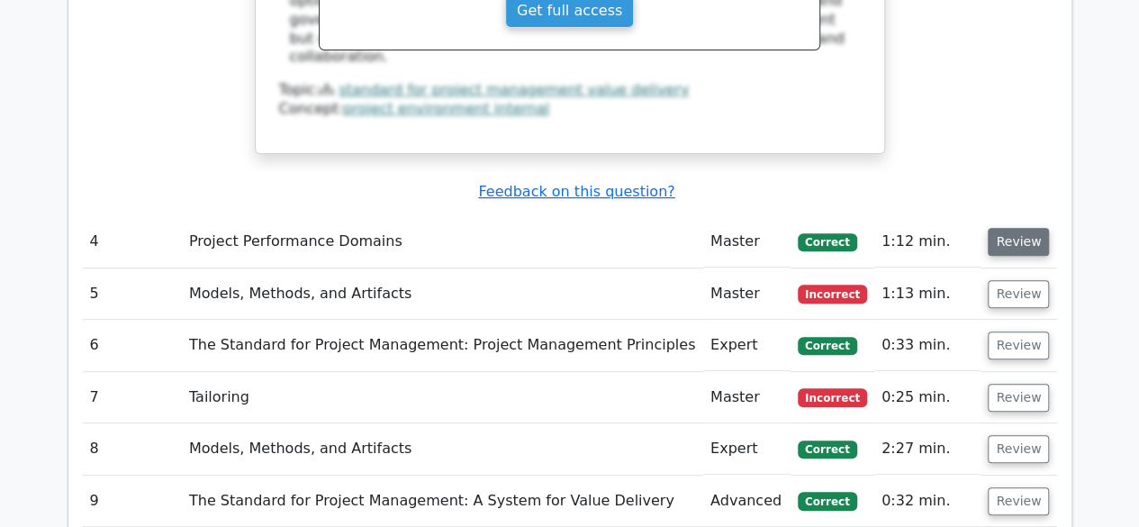
click at [1015, 228] on button "Review" at bounding box center [1018, 242] width 61 height 28
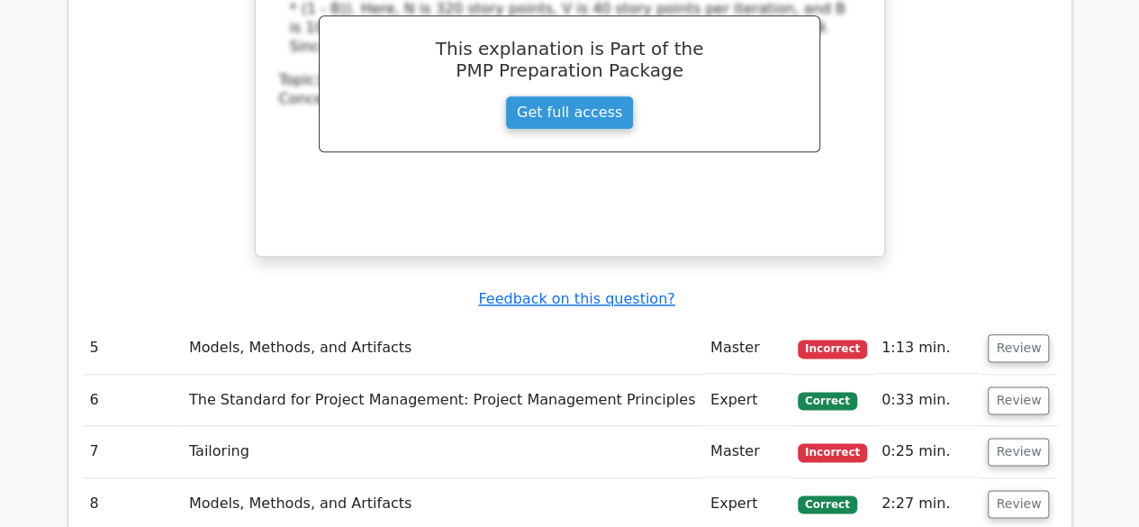
scroll to position [4494, 0]
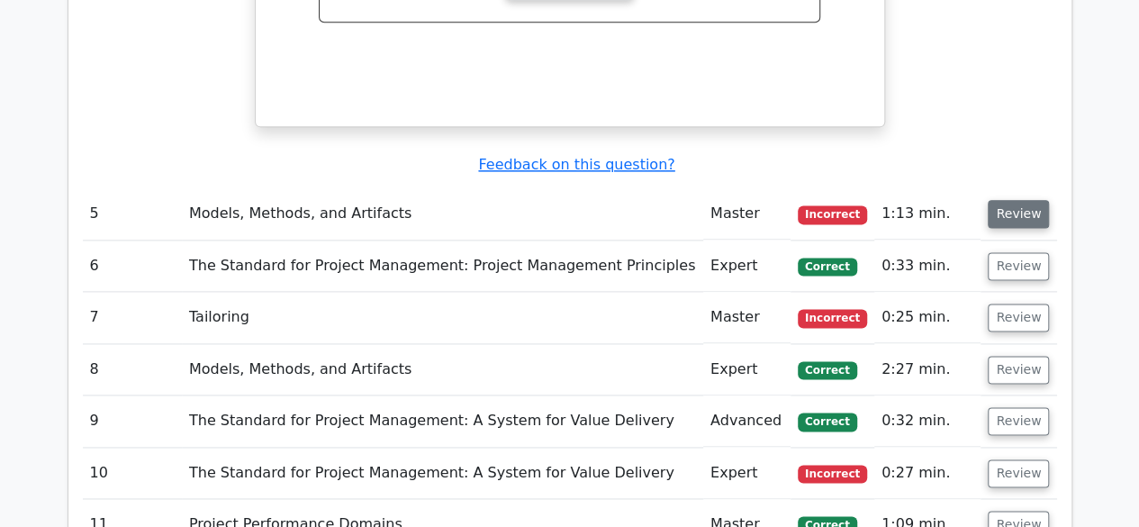
click at [1009, 200] on button "Review" at bounding box center [1018, 214] width 61 height 28
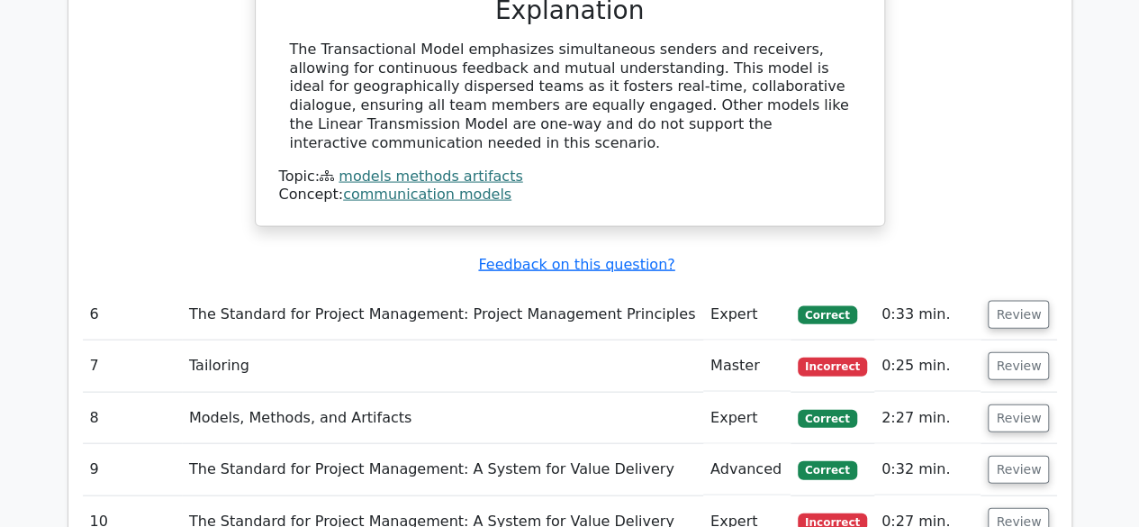
scroll to position [5195, 0]
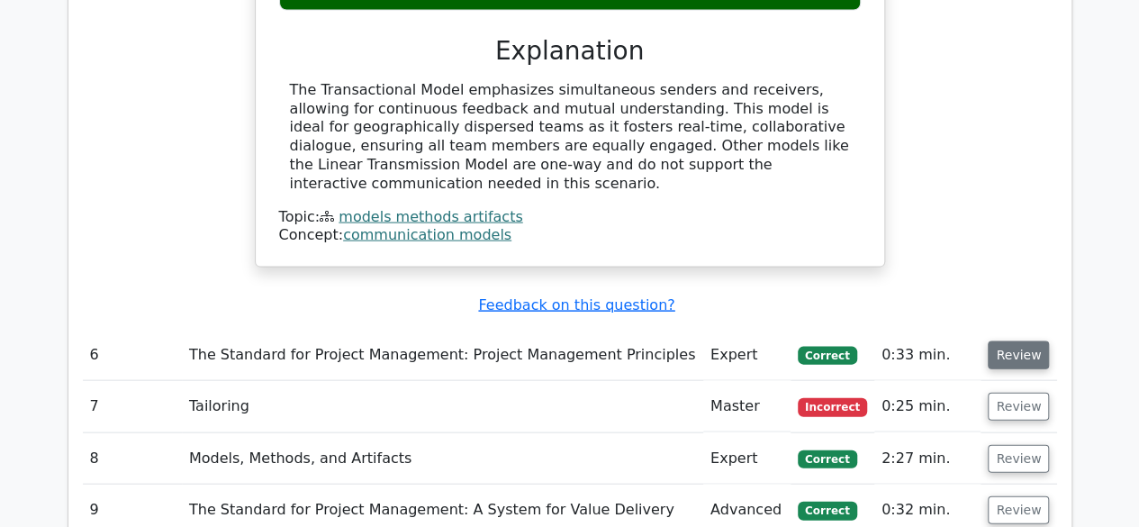
click at [1024, 341] on button "Review" at bounding box center [1018, 355] width 61 height 28
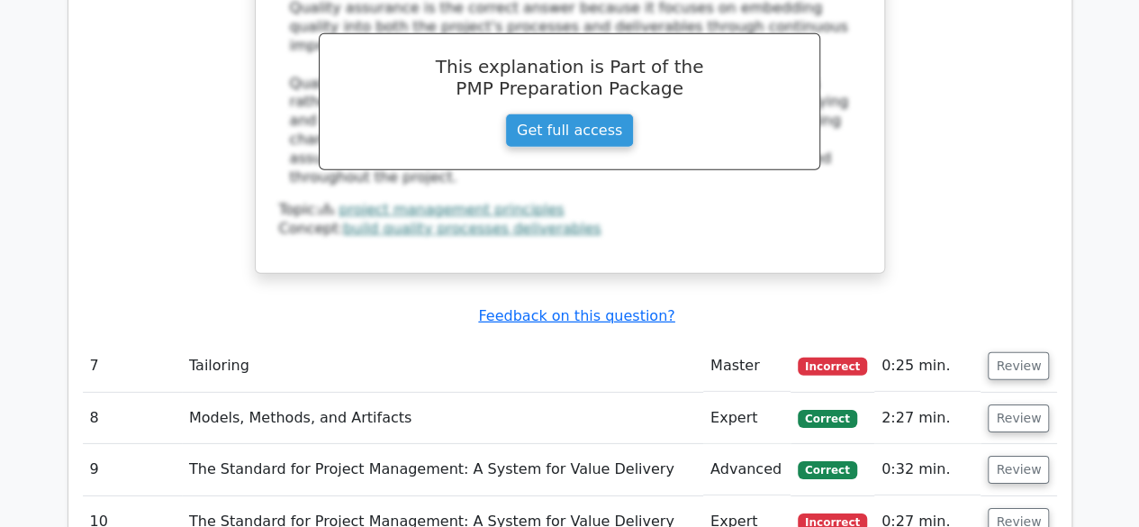
scroll to position [6095, 0]
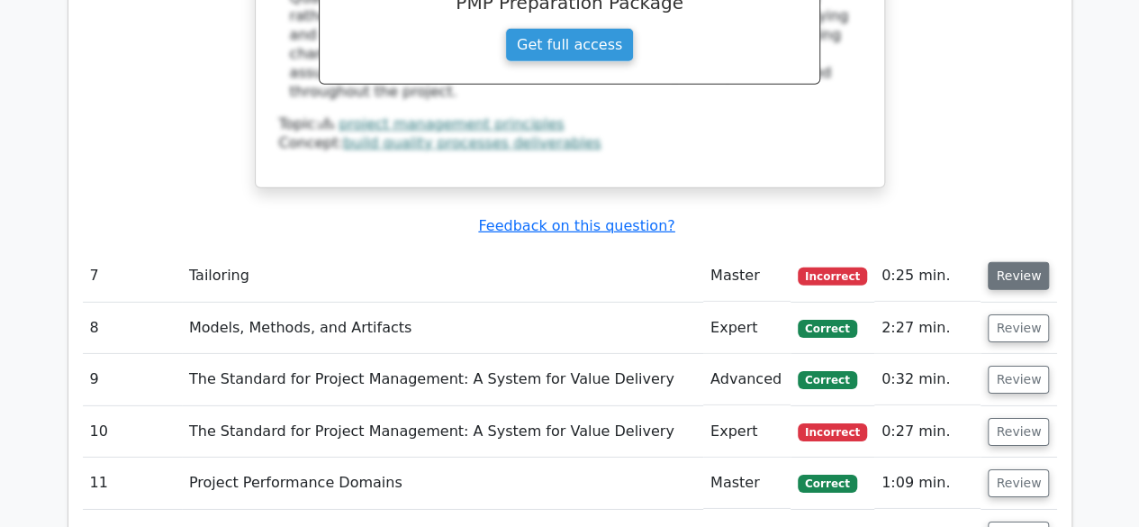
click at [1010, 262] on button "Review" at bounding box center [1018, 276] width 61 height 28
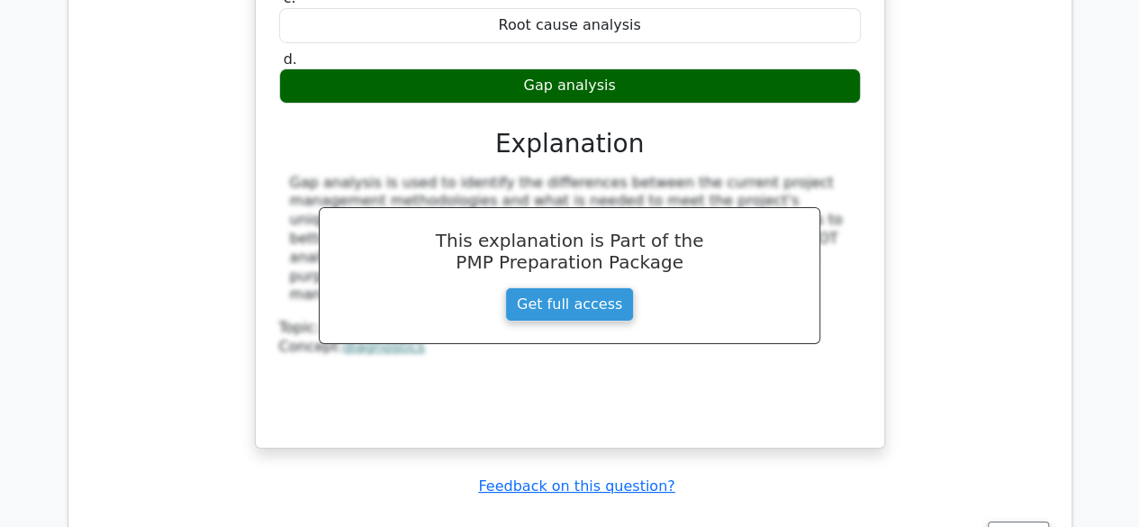
scroll to position [6816, 0]
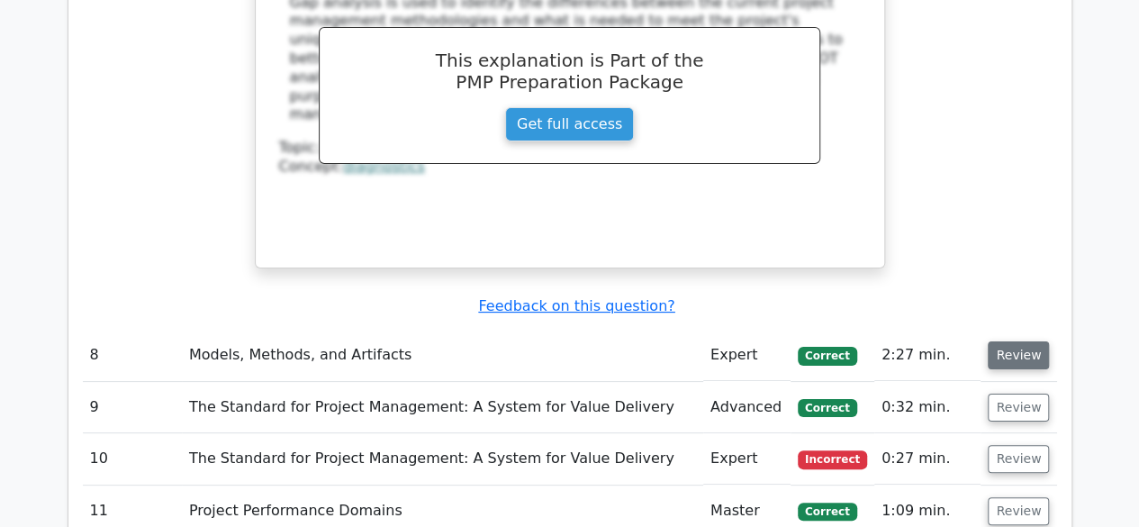
click at [1032, 341] on button "Review" at bounding box center [1018, 355] width 61 height 28
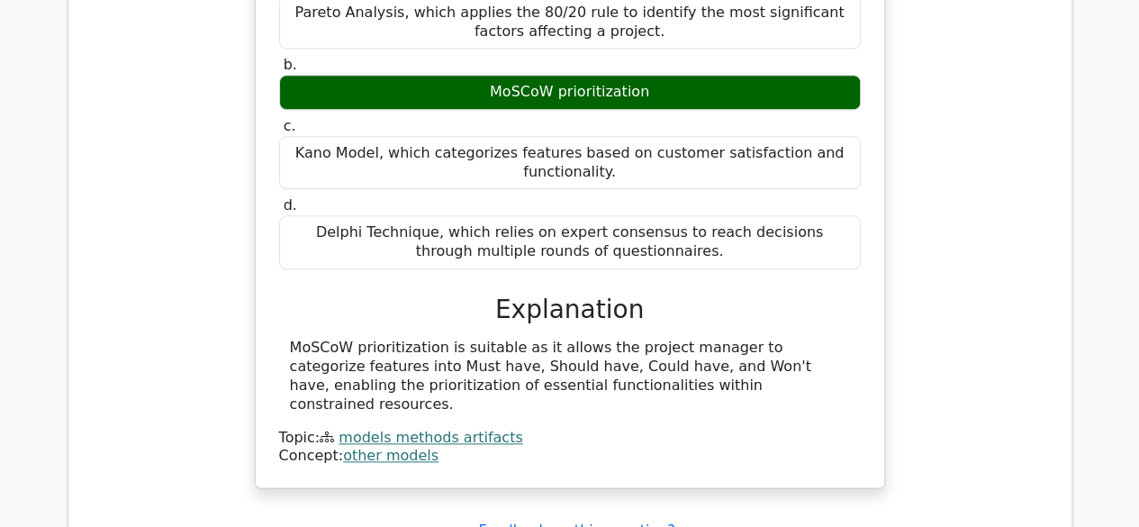
scroll to position [7806, 0]
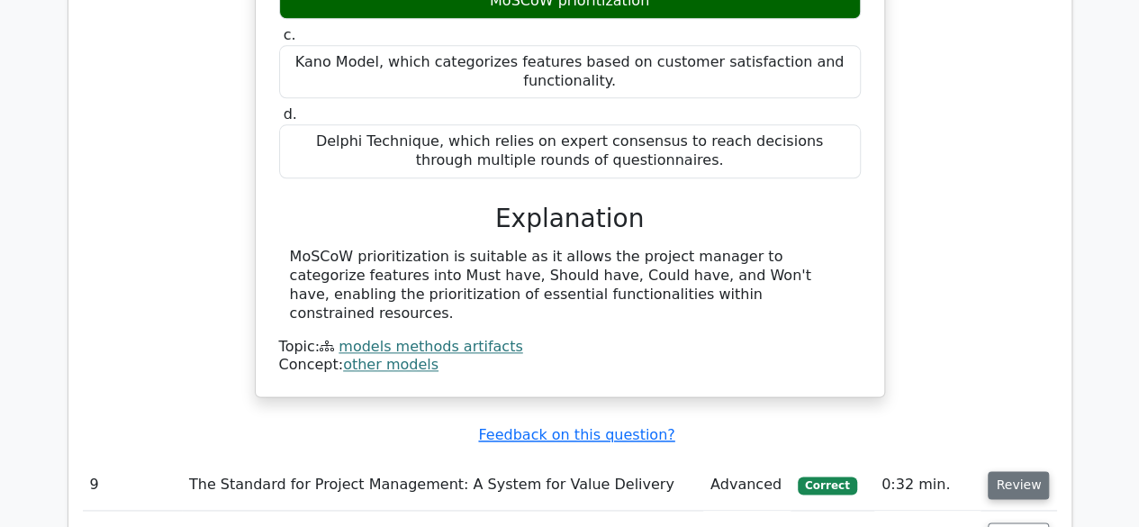
click at [1004, 471] on button "Review" at bounding box center [1018, 485] width 61 height 28
click at [1010, 471] on button "Review" at bounding box center [1018, 485] width 61 height 28
click at [1033, 471] on button "Review" at bounding box center [1018, 485] width 61 height 28
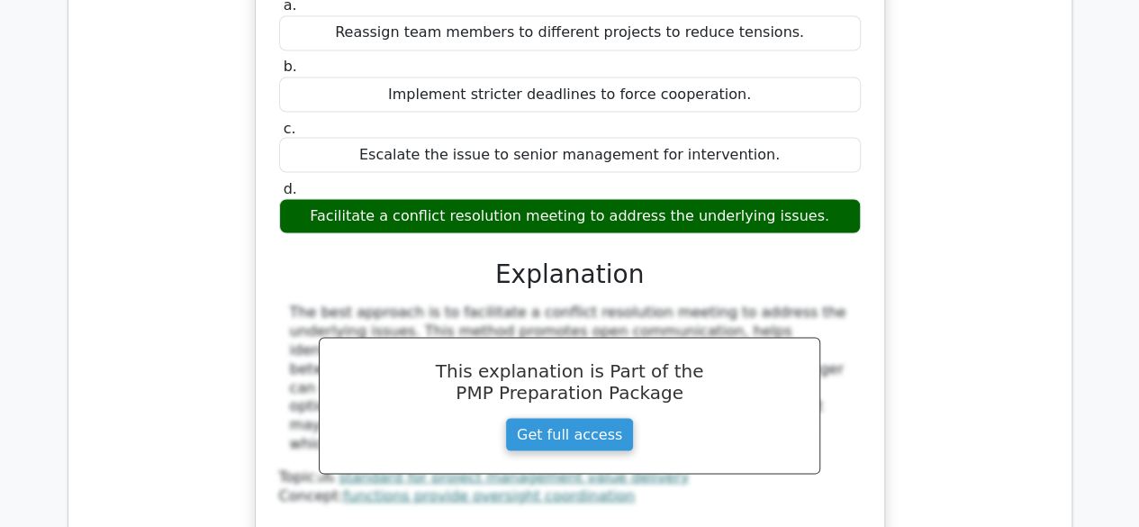
scroll to position [8527, 0]
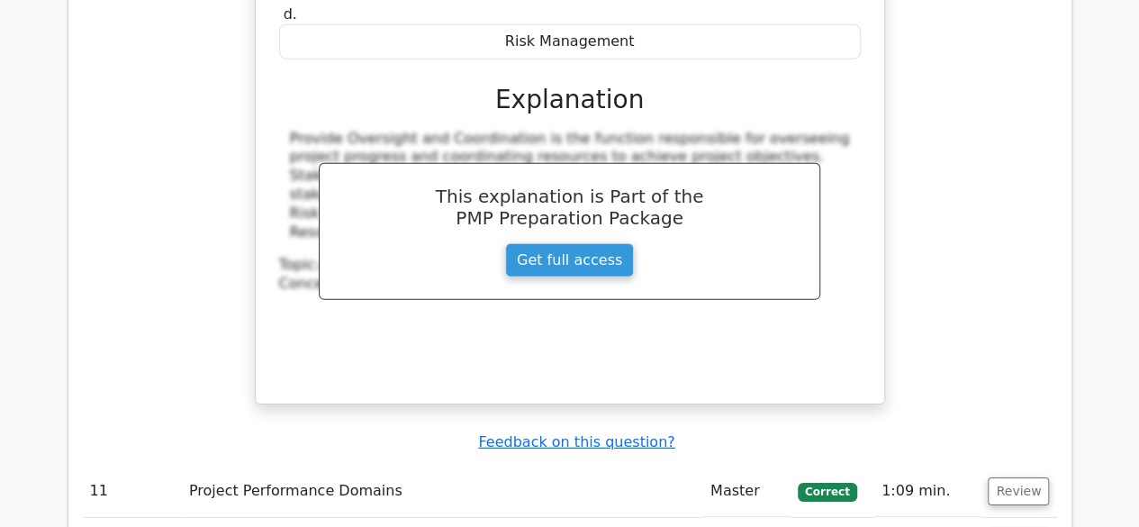
scroll to position [9427, 0]
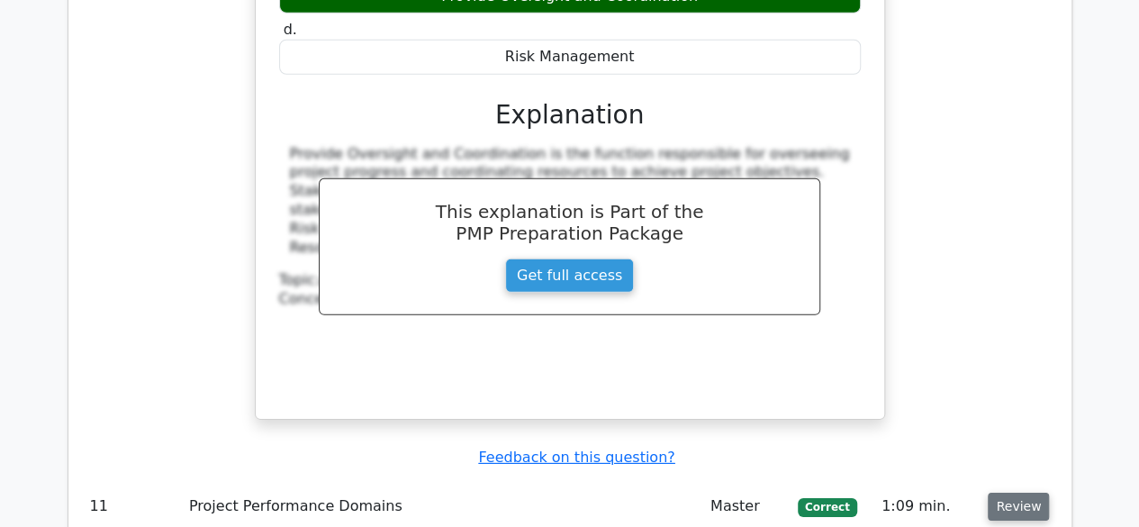
click at [1013, 493] on button "Review" at bounding box center [1018, 507] width 61 height 28
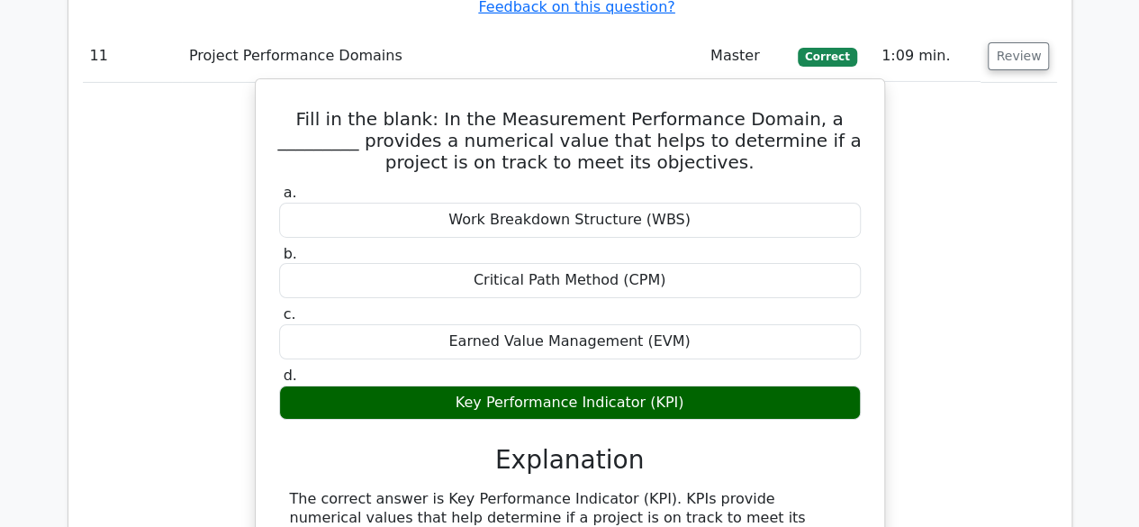
scroll to position [9967, 0]
